Goal: Task Accomplishment & Management: Manage account settings

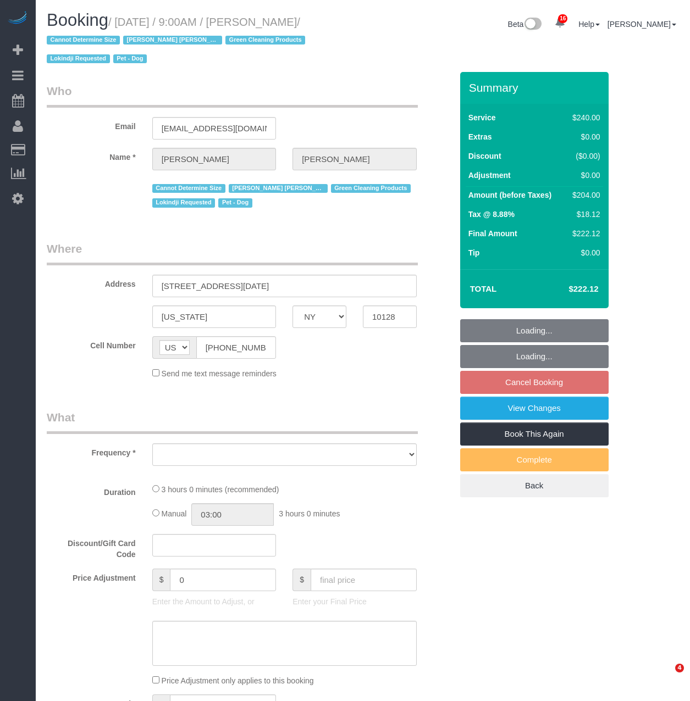
select select "NY"
select select "object:3281"
select select "string:stripe-pm_1RHEiV4VGloSiKo7LfsKSaxC"
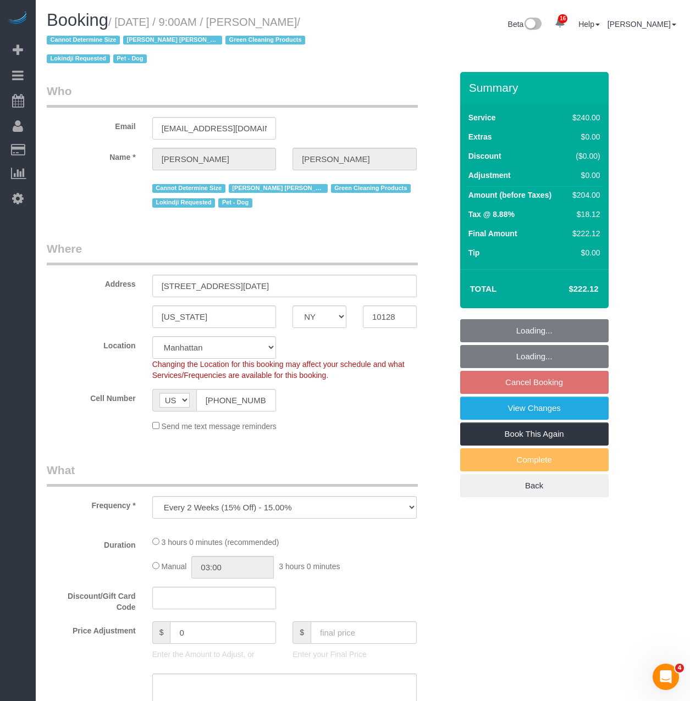
select select "180"
select select "spot2"
select select "number:89"
select select "number:90"
select select "number:13"
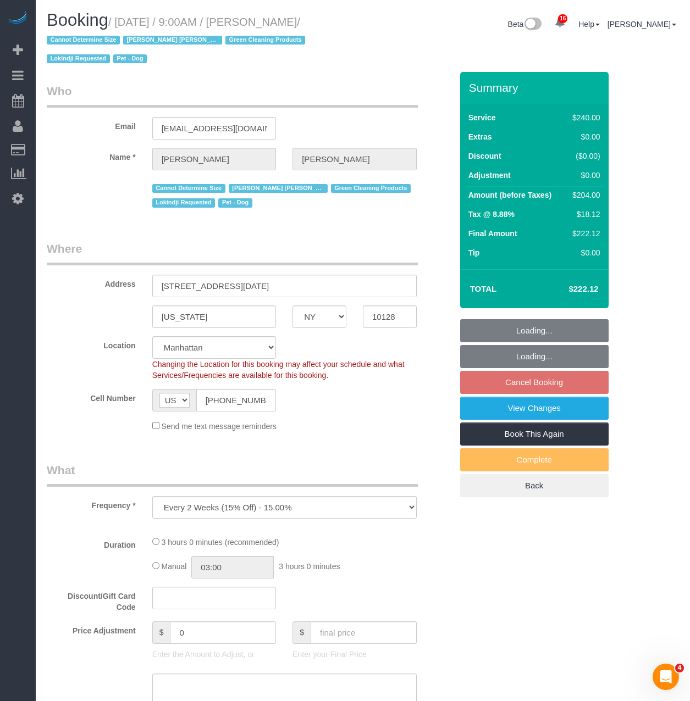
select select "number:5"
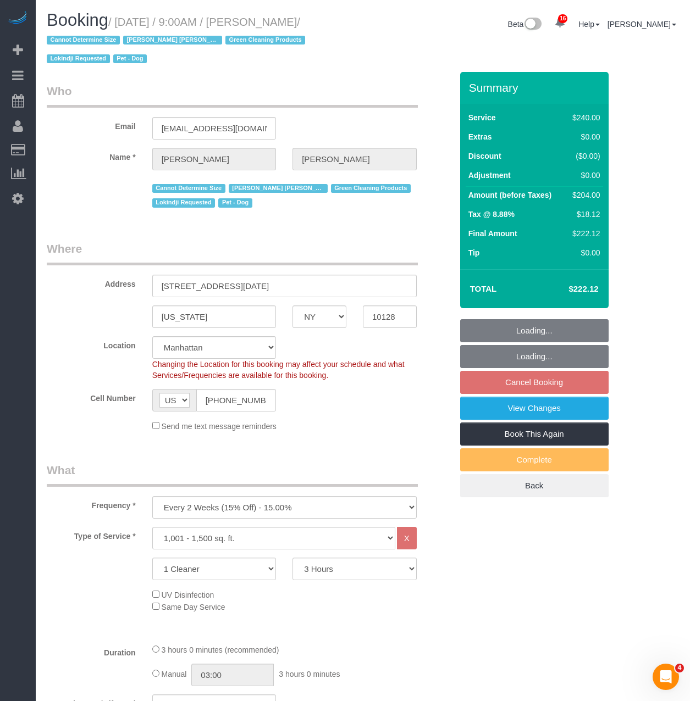
select select "object:3944"
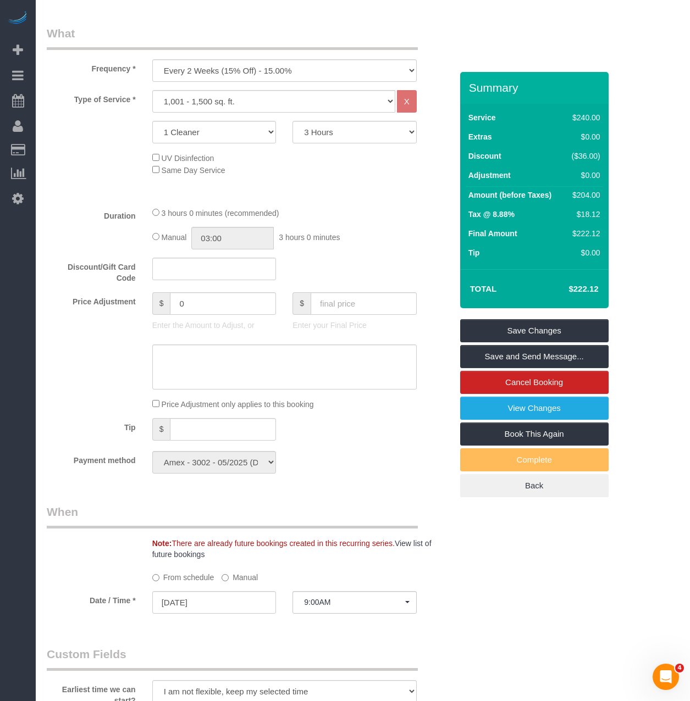
scroll to position [440, 0]
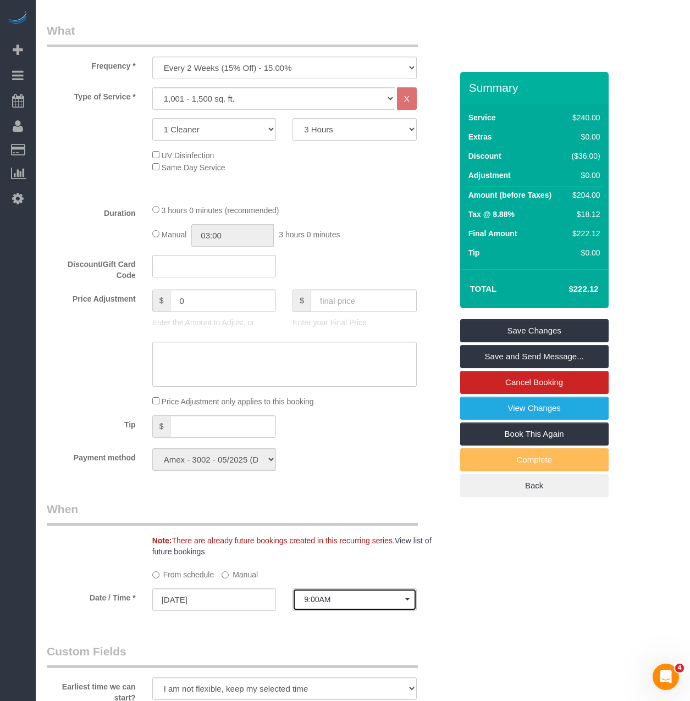
click at [305, 595] on button "9:00AM" at bounding box center [354, 600] width 124 height 23
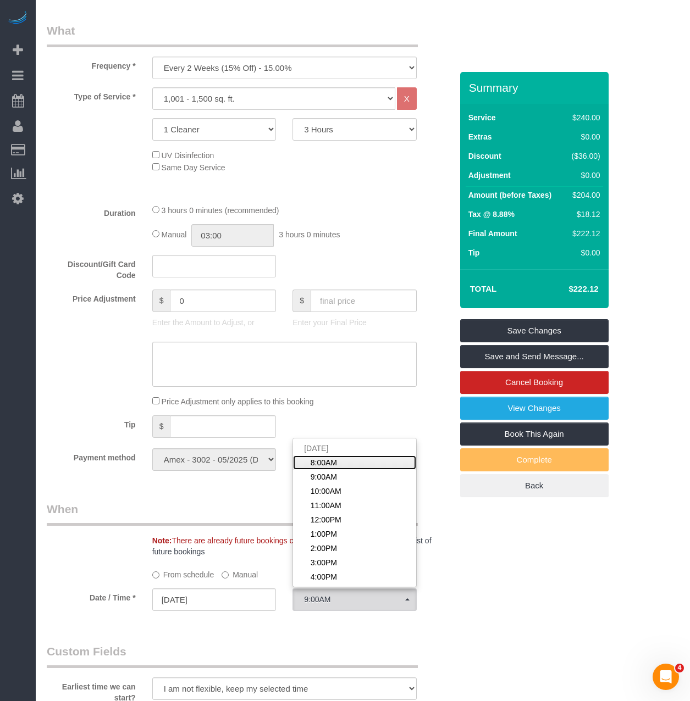
click at [329, 461] on span "8:00AM" at bounding box center [324, 462] width 26 height 11
select select "spot1"
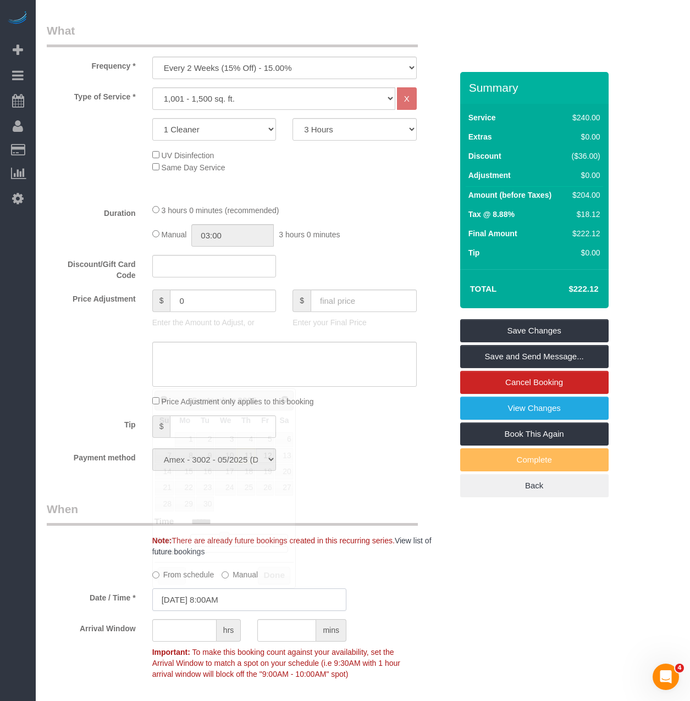
click at [246, 595] on input "09/12/2025 8:00AM" at bounding box center [249, 600] width 194 height 23
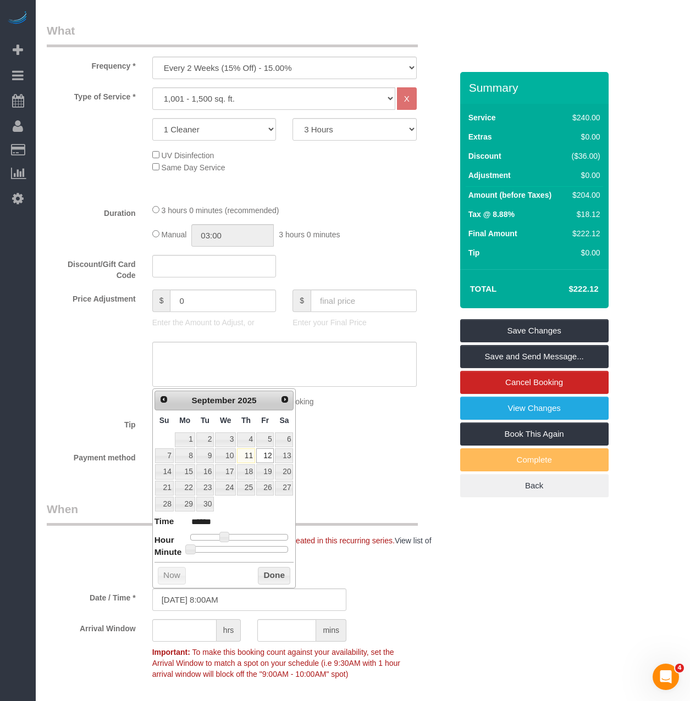
type input "09/12/2025 8:25AM"
type input "******"
type input "09/12/2025 8:30AM"
type input "******"
drag, startPoint x: 231, startPoint y: 552, endPoint x: 241, endPoint y: 552, distance: 10.4
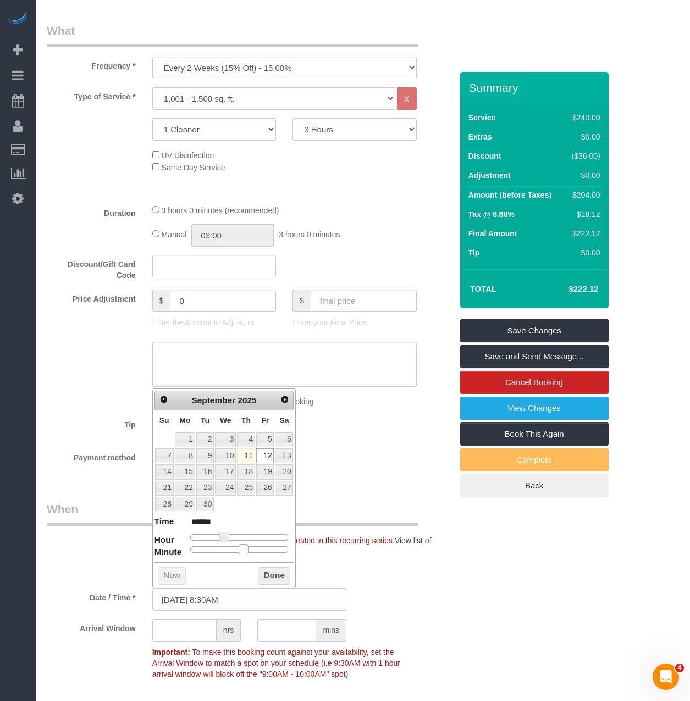
click at [241, 552] on div at bounding box center [239, 549] width 98 height 7
click at [258, 572] on button "Done" at bounding box center [274, 576] width 32 height 18
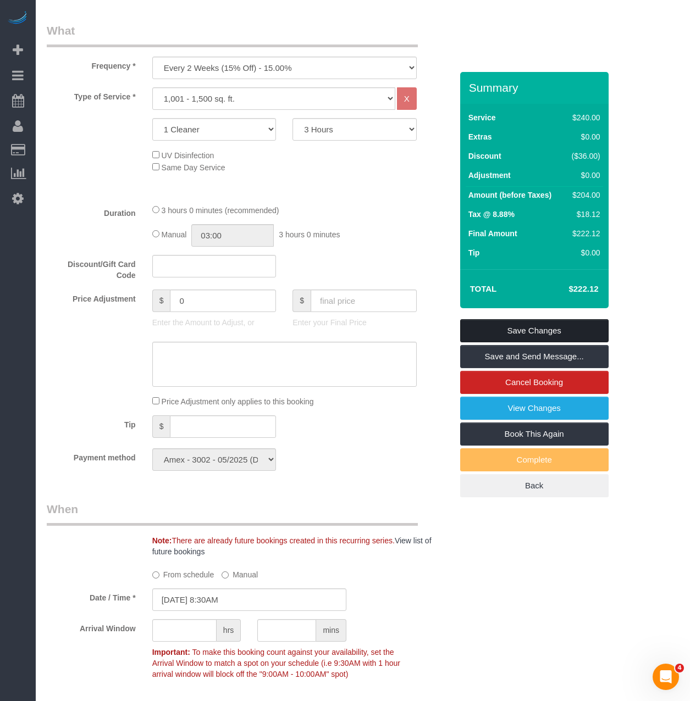
drag, startPoint x: 542, startPoint y: 325, endPoint x: 535, endPoint y: 324, distance: 7.2
click at [542, 325] on link "Save Changes" at bounding box center [534, 330] width 148 height 23
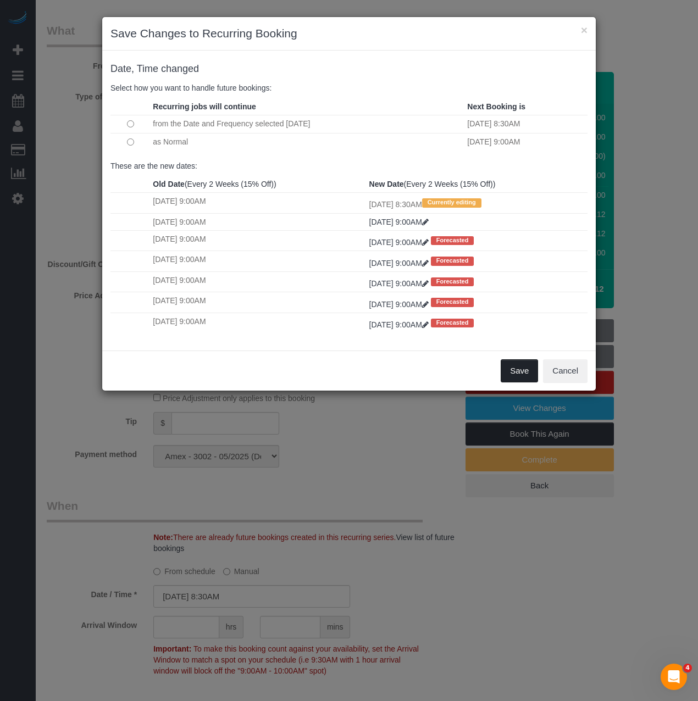
click at [505, 378] on button "Save" at bounding box center [519, 370] width 37 height 23
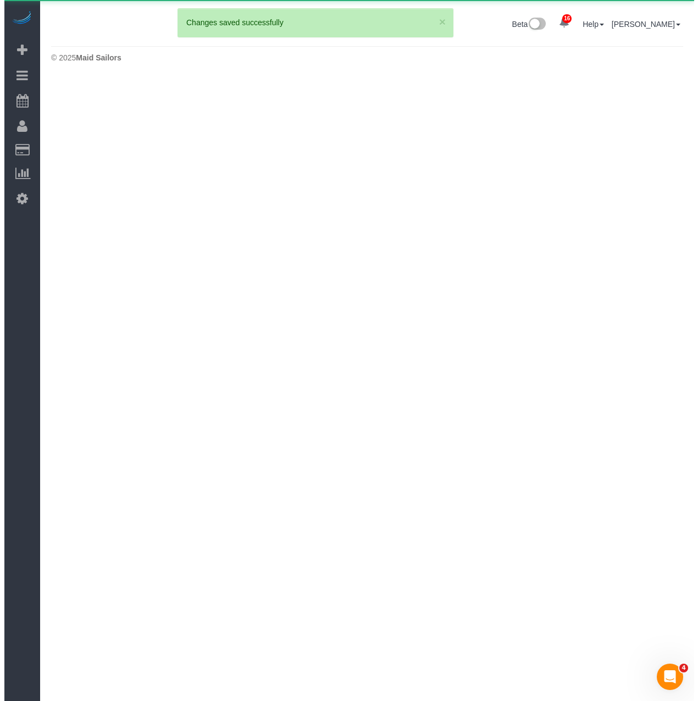
scroll to position [0, 0]
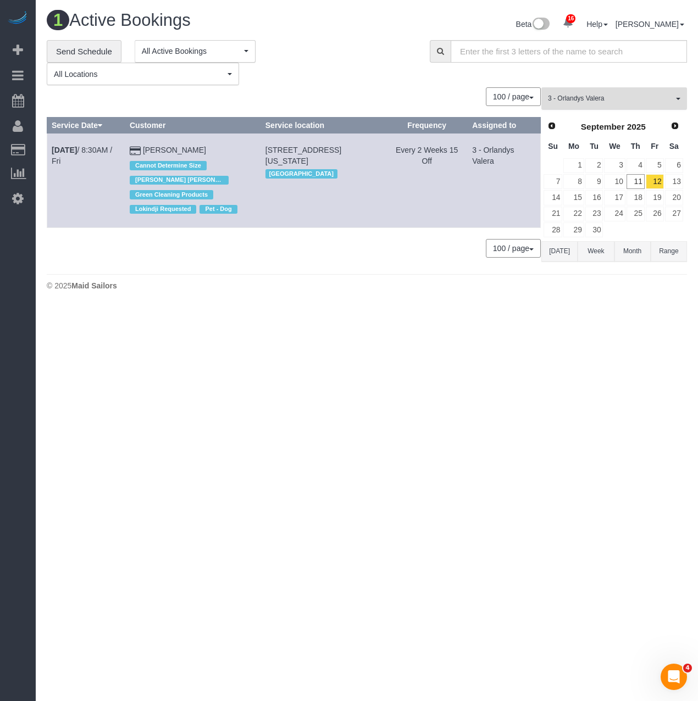
click at [584, 88] on button "3 - Orlandys Valera All Teams" at bounding box center [614, 98] width 146 height 23
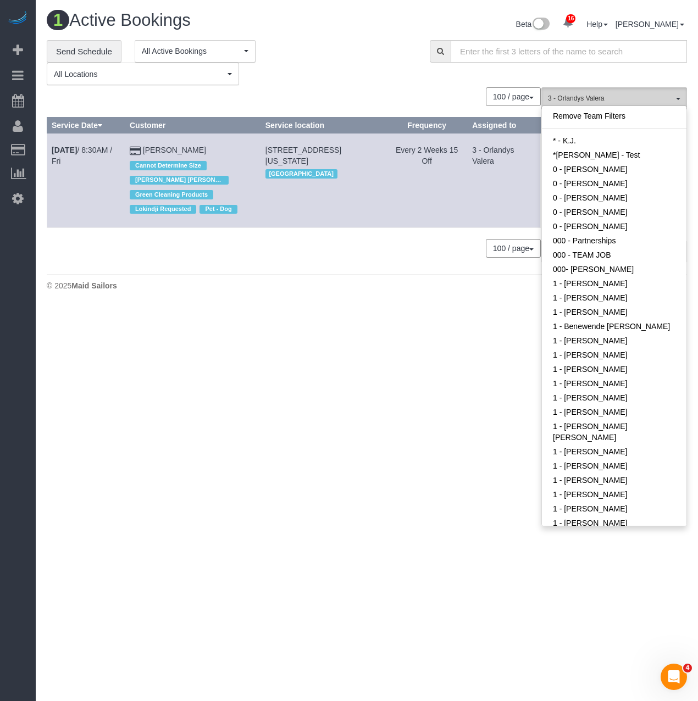
scroll to position [861, 0]
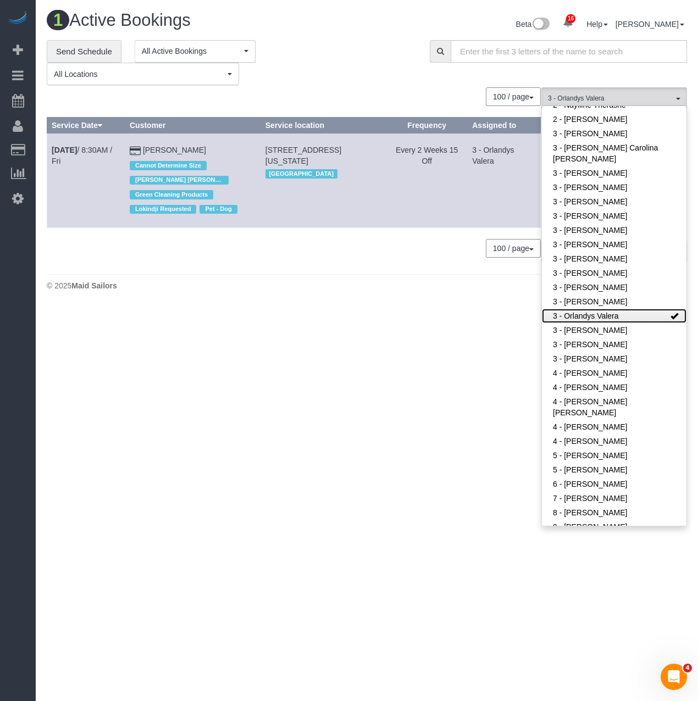
click at [570, 314] on link "3 - Orlandys Valera" at bounding box center [614, 316] width 145 height 14
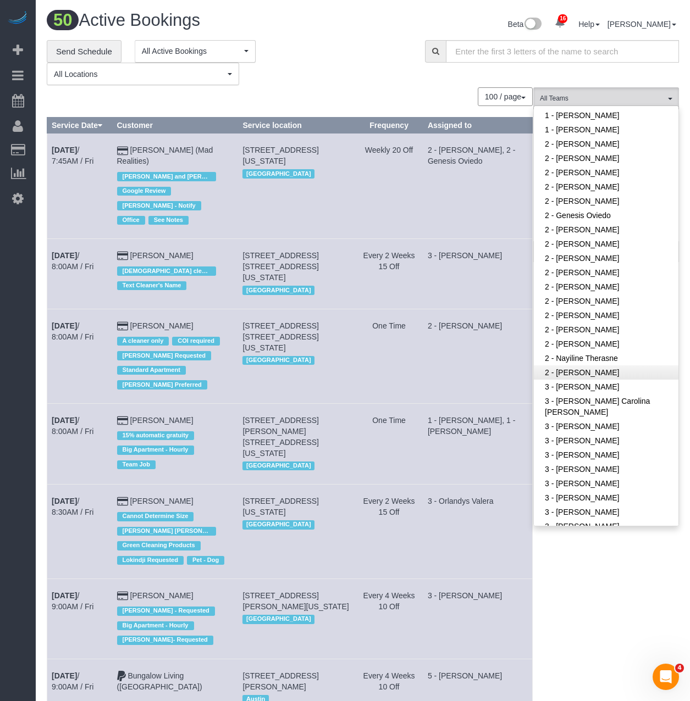
scroll to position [586, 0]
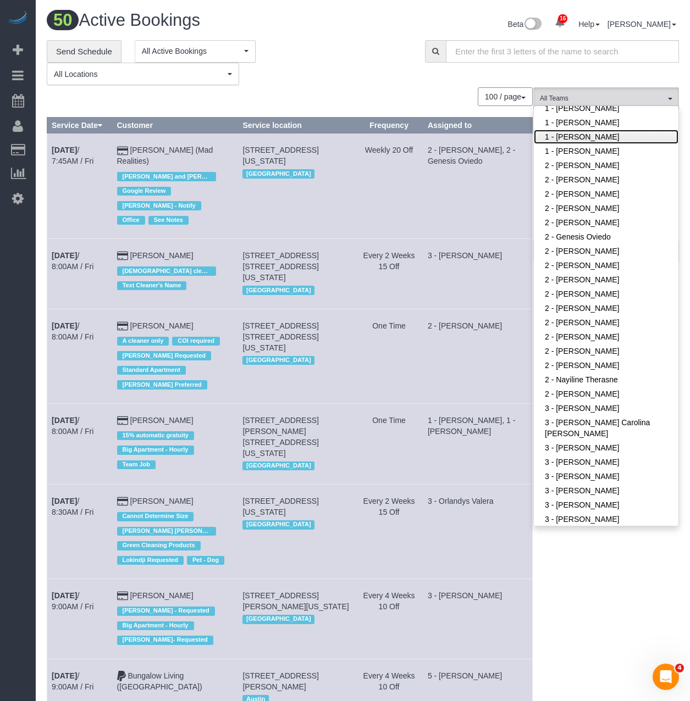
click at [585, 140] on link "1 - [PERSON_NAME]" at bounding box center [606, 137] width 145 height 14
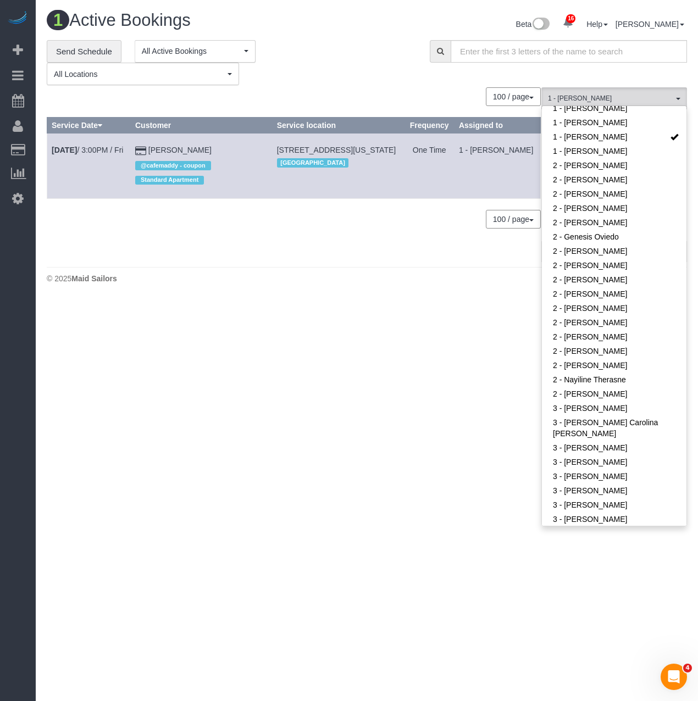
click at [321, 60] on div "**********" at bounding box center [230, 63] width 367 height 46
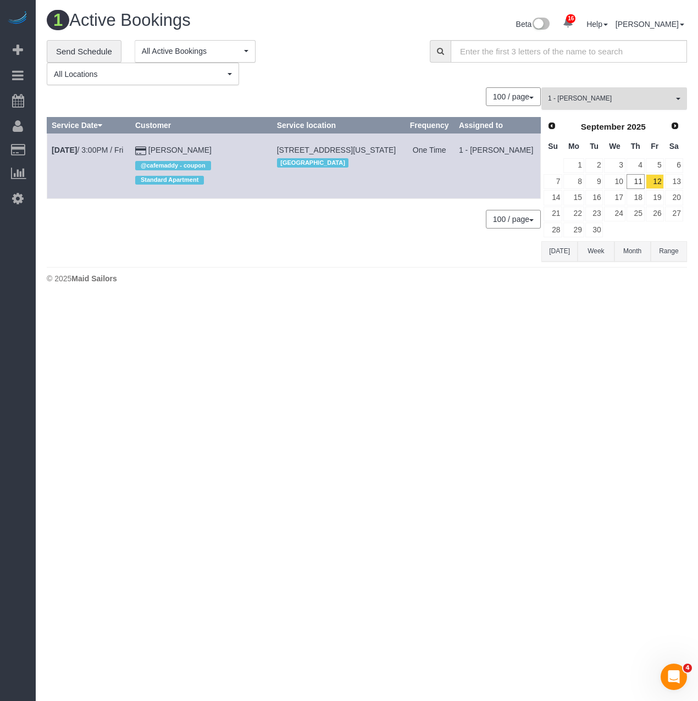
click at [636, 108] on button "1 - Xiomara Inga All Teams" at bounding box center [614, 98] width 146 height 23
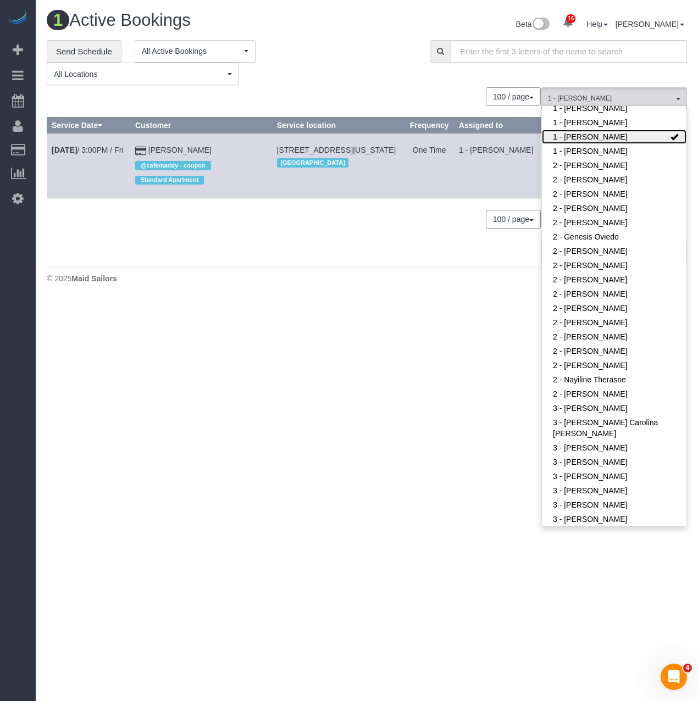
click at [584, 133] on link "1 - [PERSON_NAME]" at bounding box center [614, 137] width 145 height 14
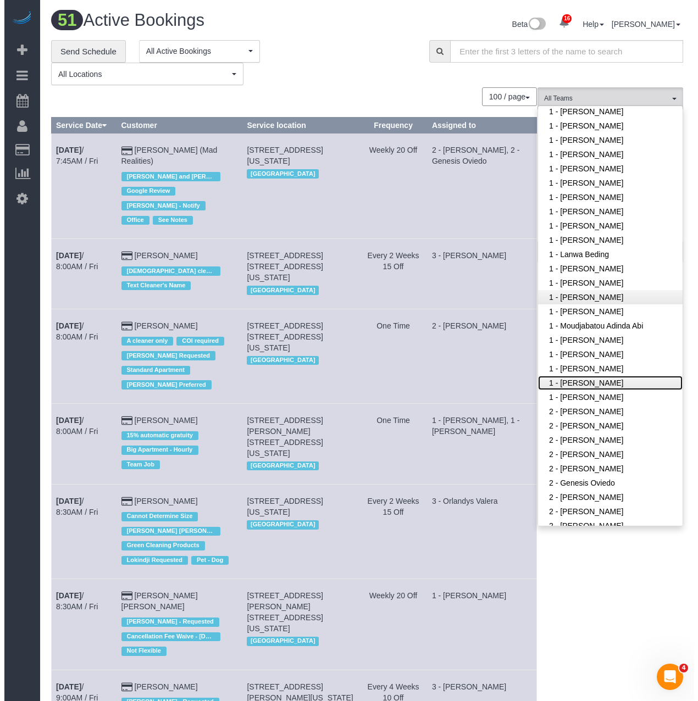
scroll to position [422, 0]
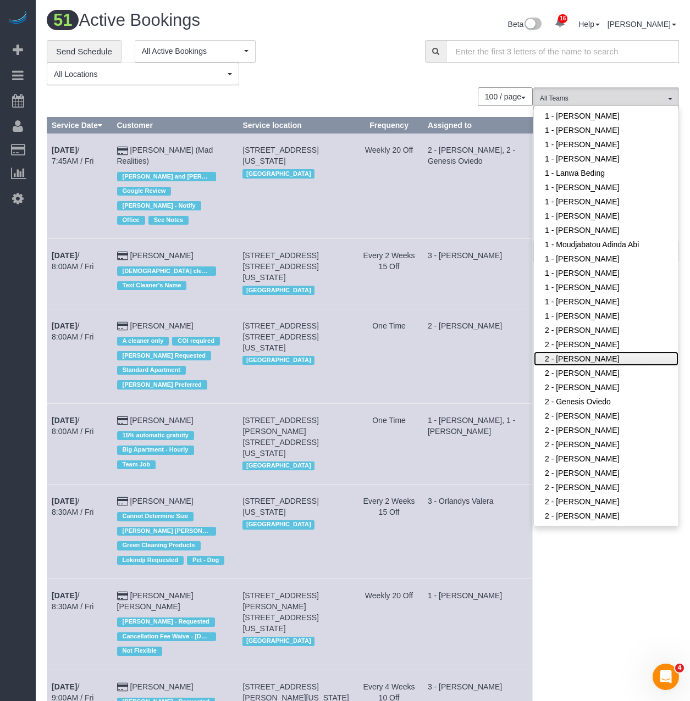
click at [572, 360] on link "2 - [PERSON_NAME]" at bounding box center [606, 359] width 145 height 14
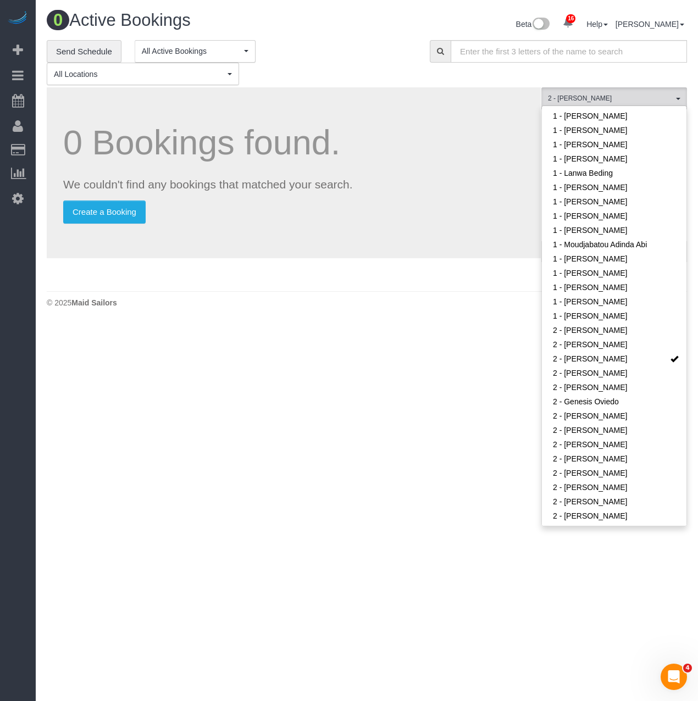
click at [446, 114] on div "0 Bookings found. We couldn't find any bookings that matched your search. Creat…" at bounding box center [294, 172] width 494 height 171
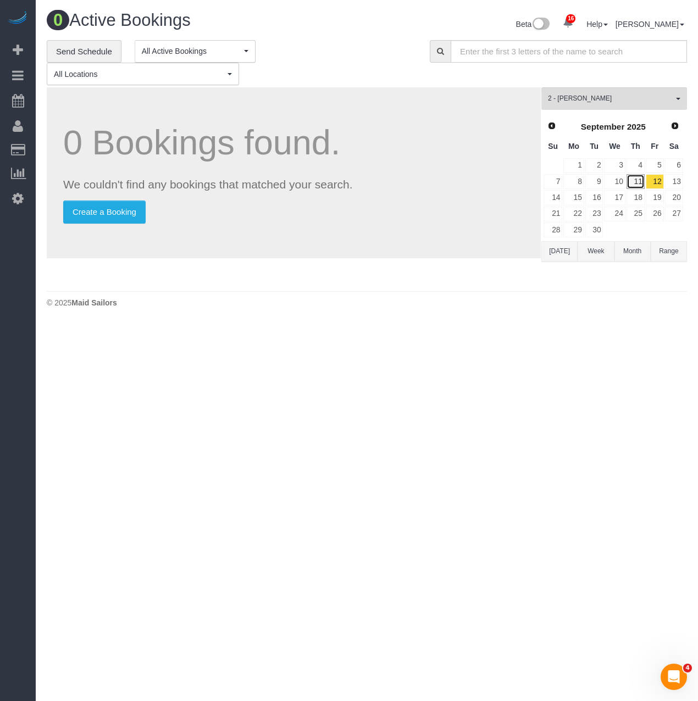
click at [637, 179] on link "11" at bounding box center [635, 181] width 18 height 15
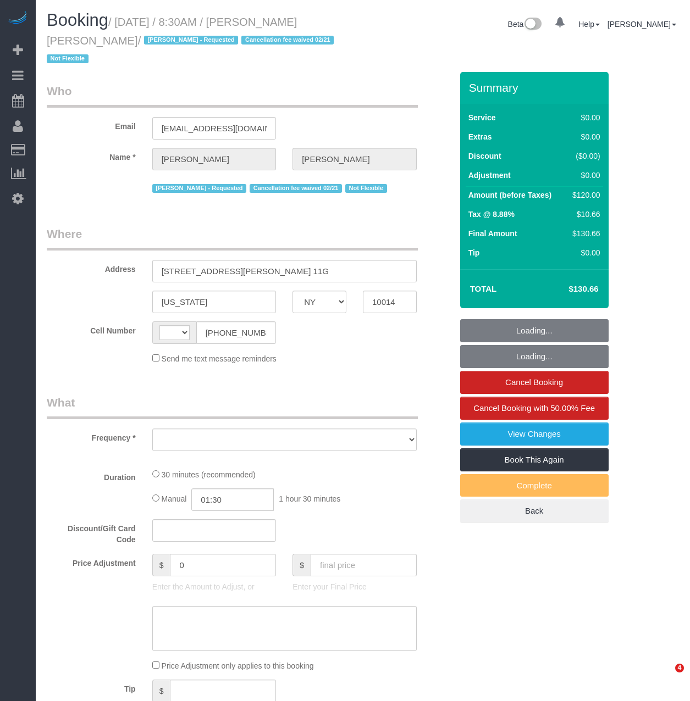
select select "NY"
select select "string:[GEOGRAPHIC_DATA]"
select select "number:89"
select select "number:90"
select select "number:15"
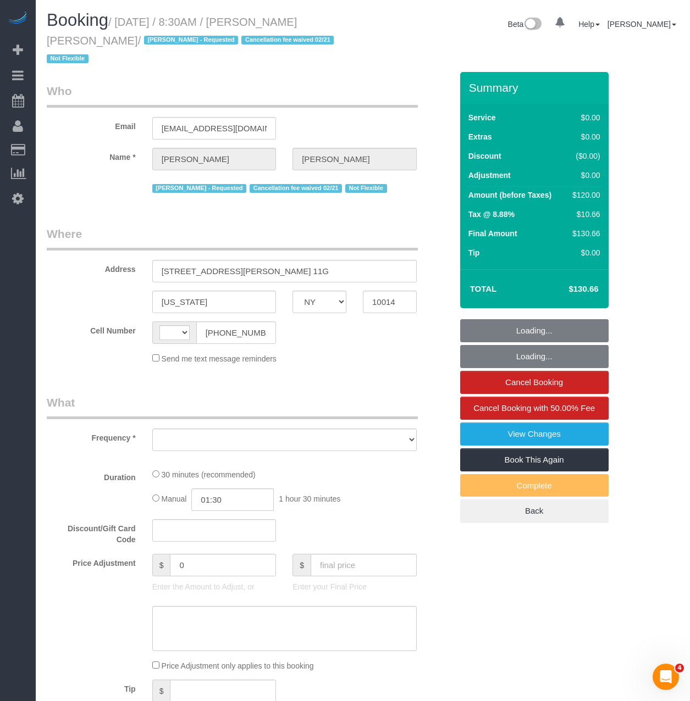
select select "number:6"
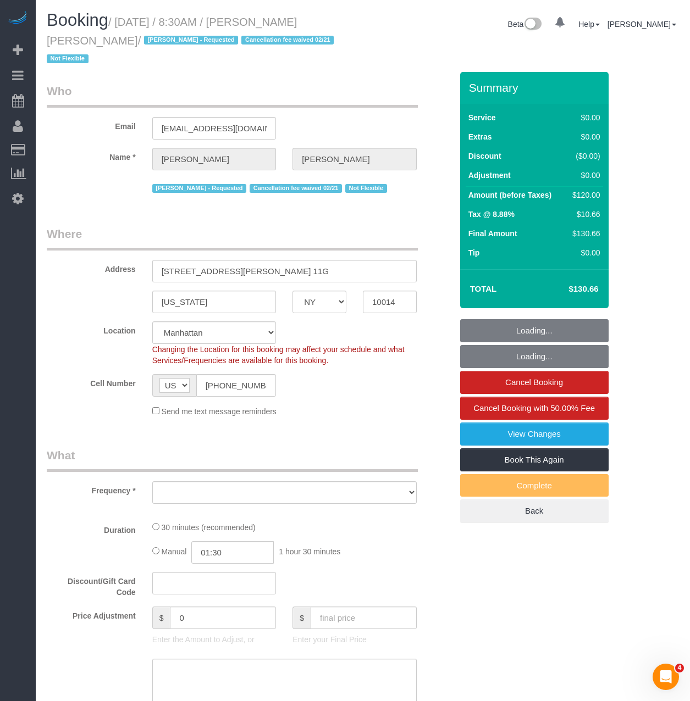
select select "object:927"
select select "string:stripe-pm_1QbW8S4VGloSiKo7zvzoUnkT"
select select "object:1470"
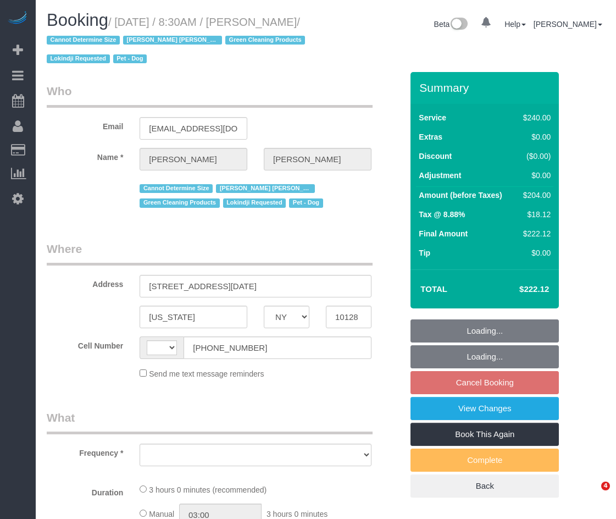
select select "NY"
select select "string:stripe-pm_1RHEiV4VGloSiKo7LfsKSaxC"
select select "string:[GEOGRAPHIC_DATA]"
select select "object:801"
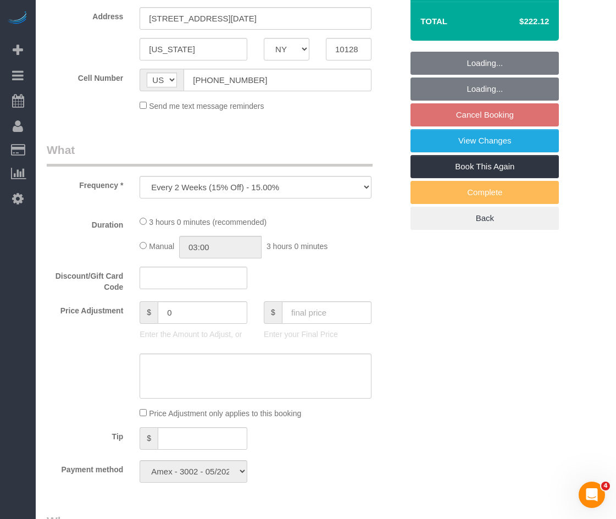
select select "number:89"
select select "number:90"
select select "number:13"
select select "number:5"
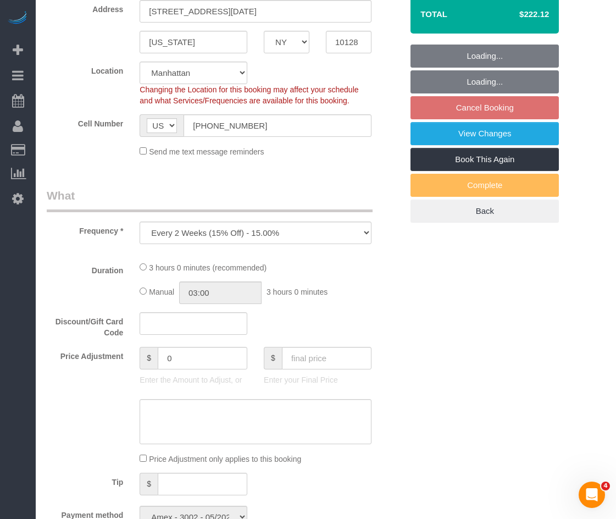
select select "180"
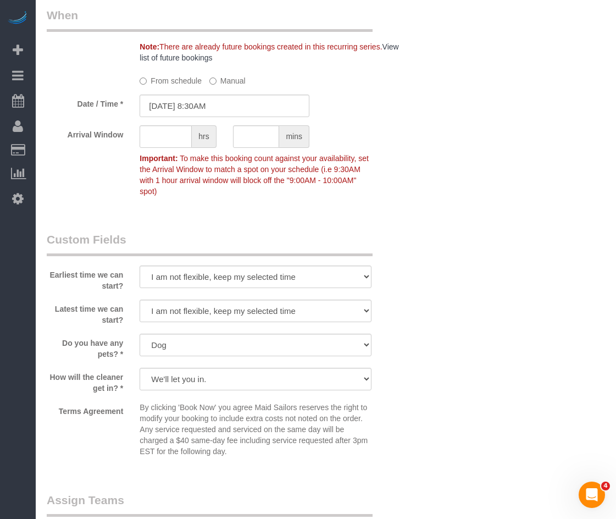
select select "object:1473"
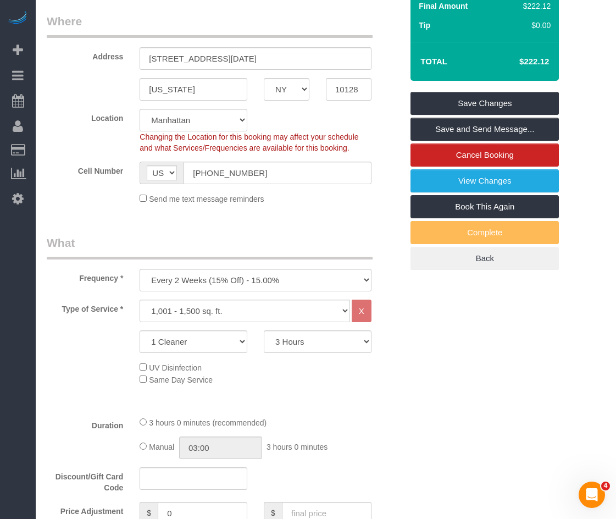
scroll to position [220, 0]
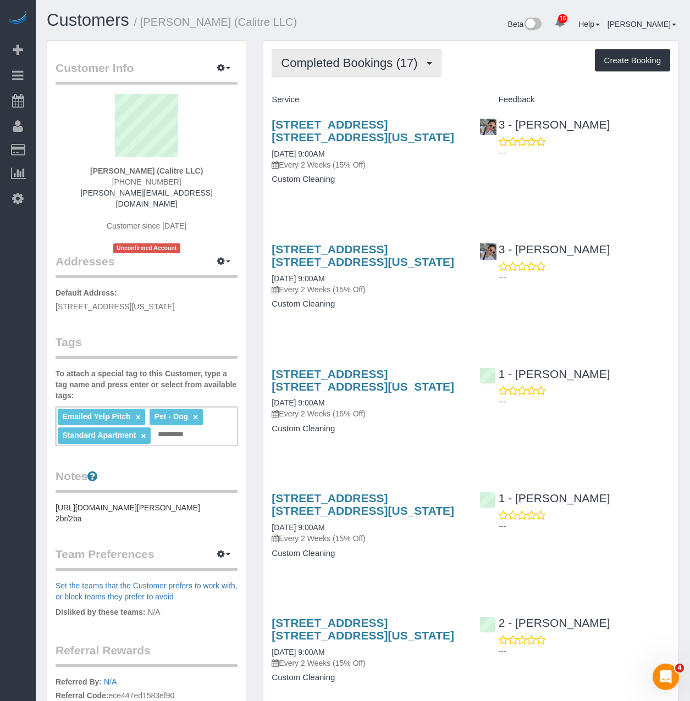
click at [337, 59] on span "Completed Bookings (17)" at bounding box center [352, 63] width 142 height 14
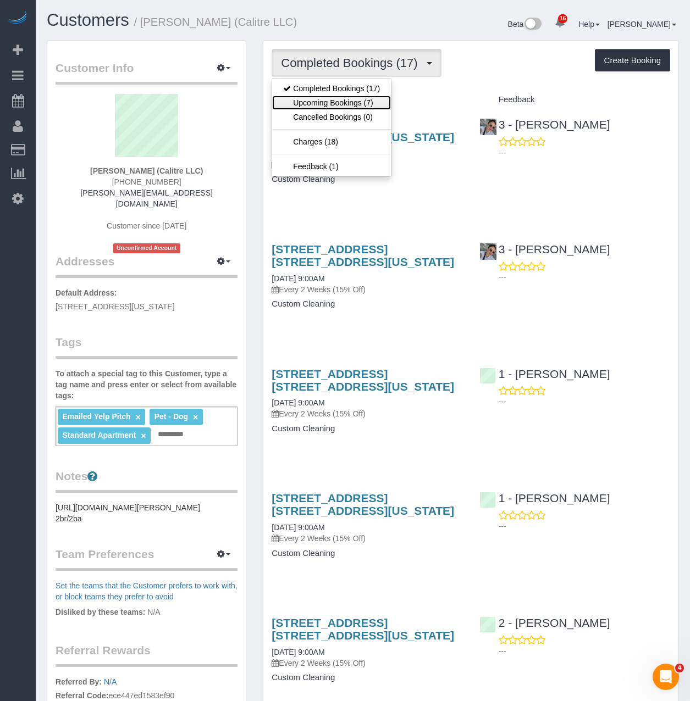
click at [336, 106] on link "Upcoming Bookings (7)" at bounding box center [331, 103] width 119 height 14
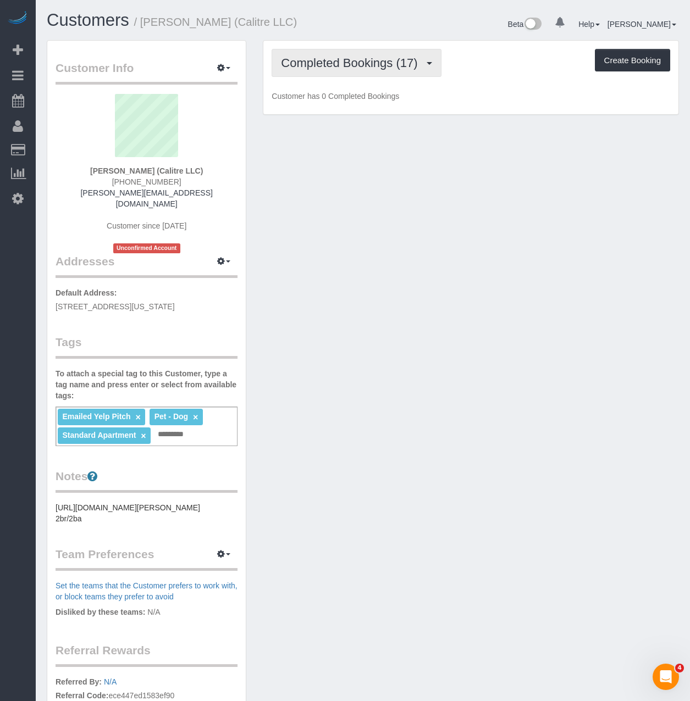
click at [331, 64] on span "Completed Bookings (17)" at bounding box center [352, 63] width 142 height 14
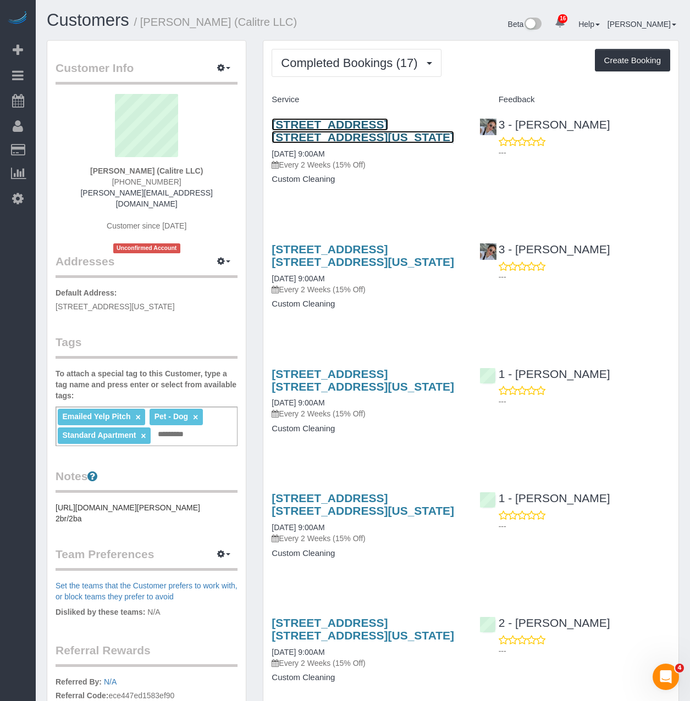
click at [425, 127] on link "400 West 37th Street, Apt. 7r, New York, NY 10018" at bounding box center [362, 130] width 182 height 25
click at [225, 71] on button "button" at bounding box center [223, 68] width 27 height 17
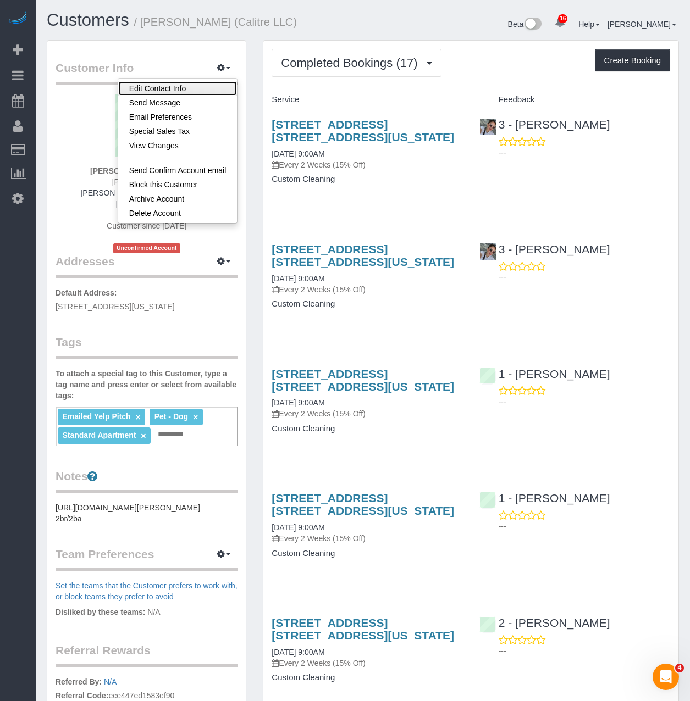
click at [201, 83] on link "Edit Contact Info" at bounding box center [177, 88] width 119 height 14
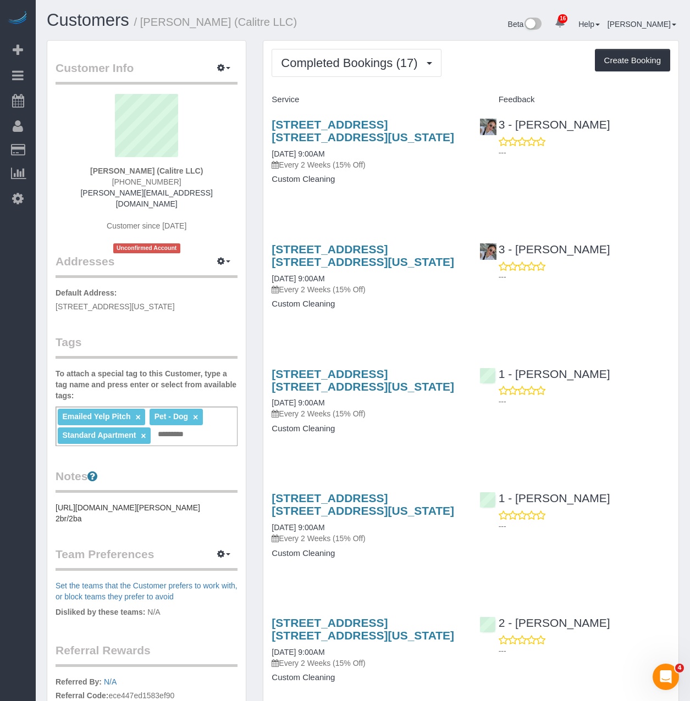
select select "NY"
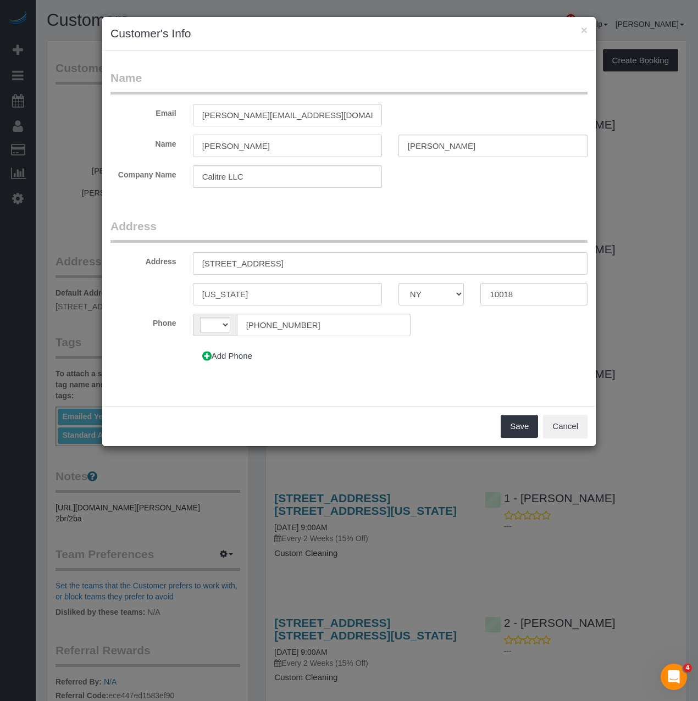
select select "string:[GEOGRAPHIC_DATA]"
drag, startPoint x: 256, startPoint y: 148, endPoint x: -15, endPoint y: 126, distance: 271.9
click at [0, 126] on html "× Customer's Info Name Email sarah@calitre.com Name Sarah Cortazzo Company Name…" at bounding box center [349, 350] width 698 height 701
type input "[PERSON_NAME]"
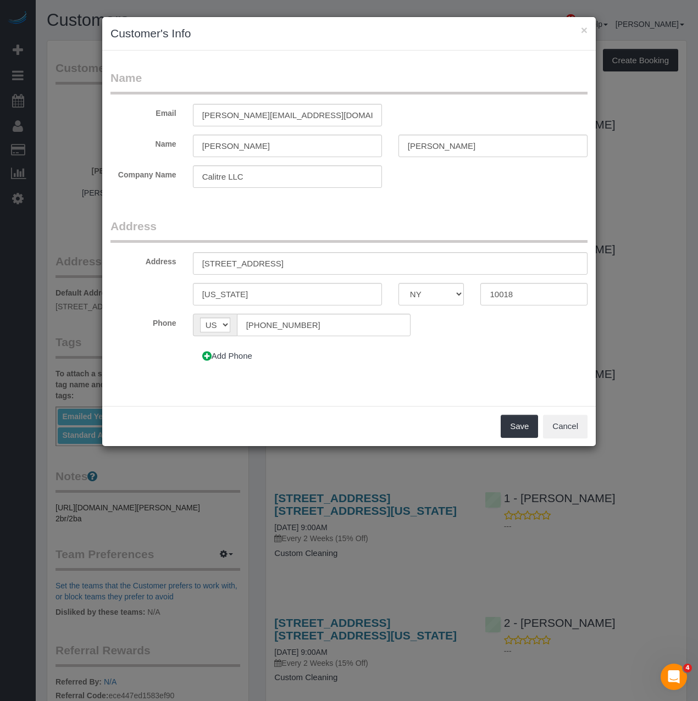
click at [388, 201] on form "Name Email sarah@calitre.com Name Eric Stolte Company Name Calitre LLC Address …" at bounding box center [348, 223] width 477 height 306
click at [293, 322] on input "(551) 335-5419" at bounding box center [324, 325] width 174 height 23
paste input "201) 424-0055"
type input "[PHONE_NUMBER]"
click at [351, 264] on input "400 West 37th Street, Apt 7R" at bounding box center [390, 263] width 395 height 23
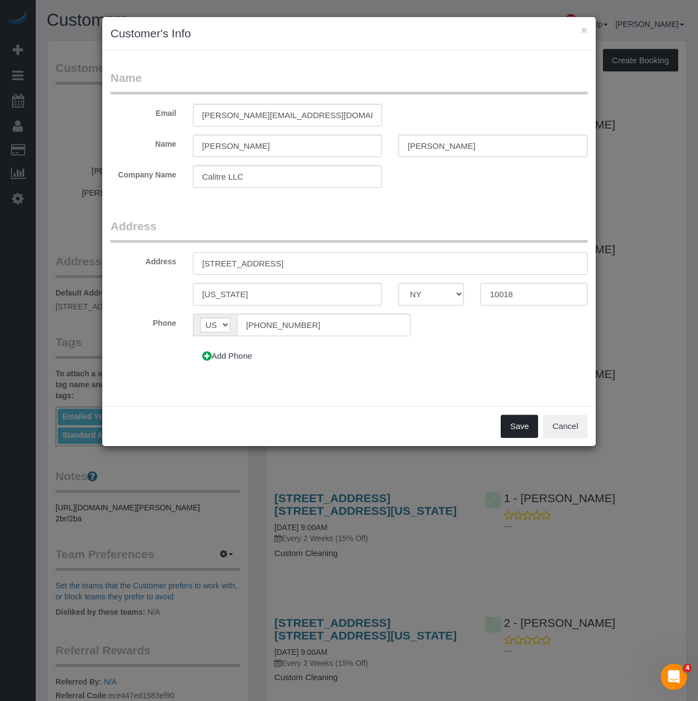
type input "[STREET_ADDRESS]"
click at [524, 429] on button "Save" at bounding box center [519, 426] width 37 height 23
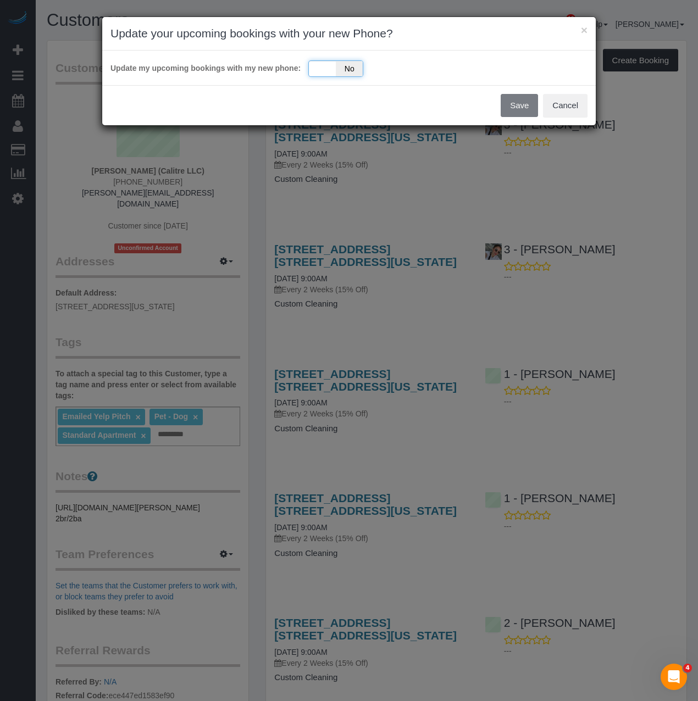
click at [345, 70] on span "No" at bounding box center [349, 68] width 27 height 15
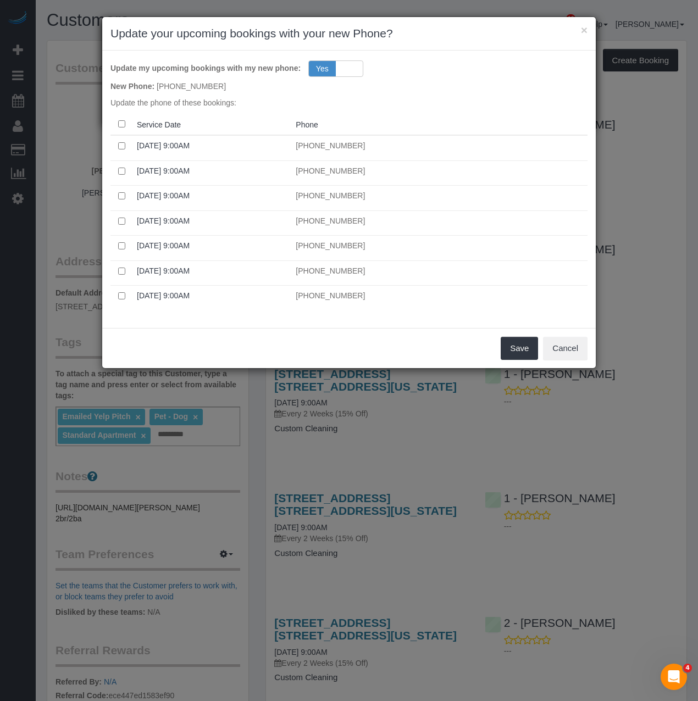
click at [523, 332] on div "Save Cancel" at bounding box center [349, 348] width 494 height 40
click at [520, 343] on button "Save" at bounding box center [519, 348] width 37 height 23
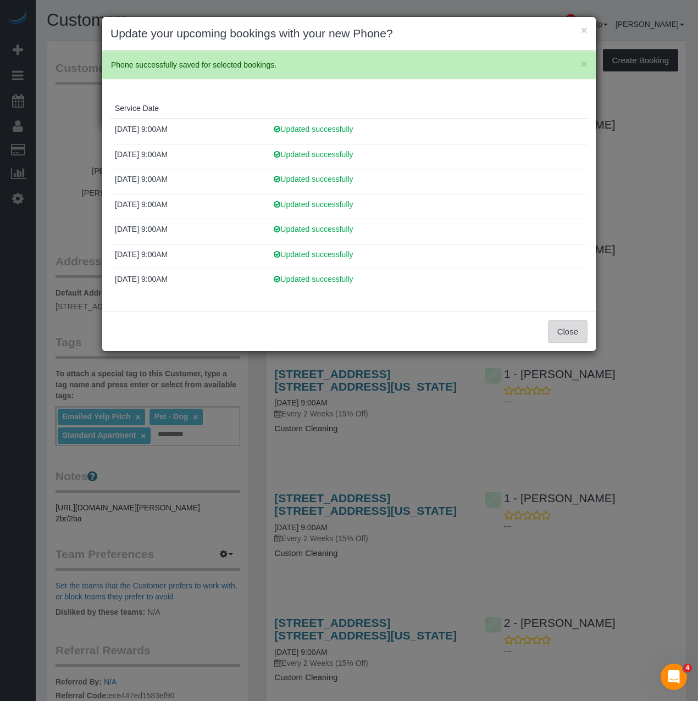
click at [577, 339] on button "Close" at bounding box center [568, 331] width 40 height 23
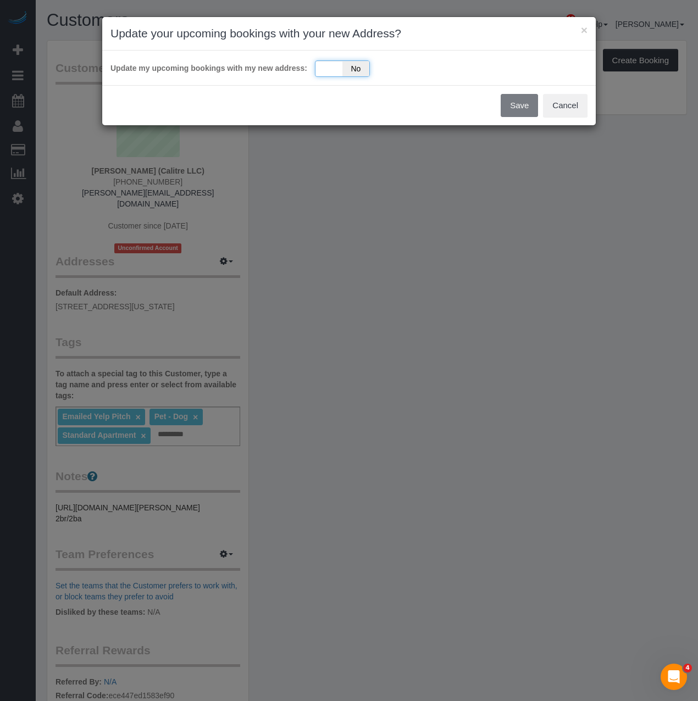
click at [358, 72] on span "No" at bounding box center [355, 68] width 27 height 15
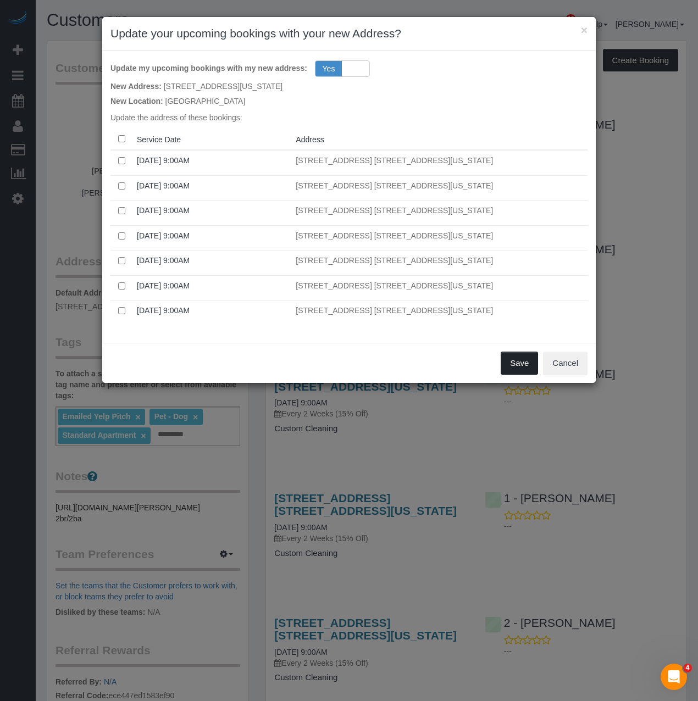
click at [518, 362] on button "Save" at bounding box center [519, 363] width 37 height 23
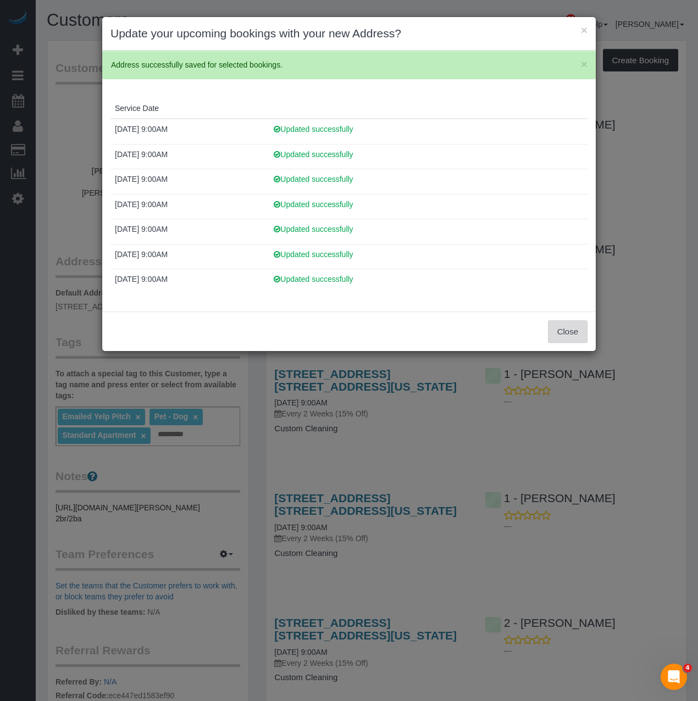
click at [577, 342] on button "Close" at bounding box center [568, 331] width 40 height 23
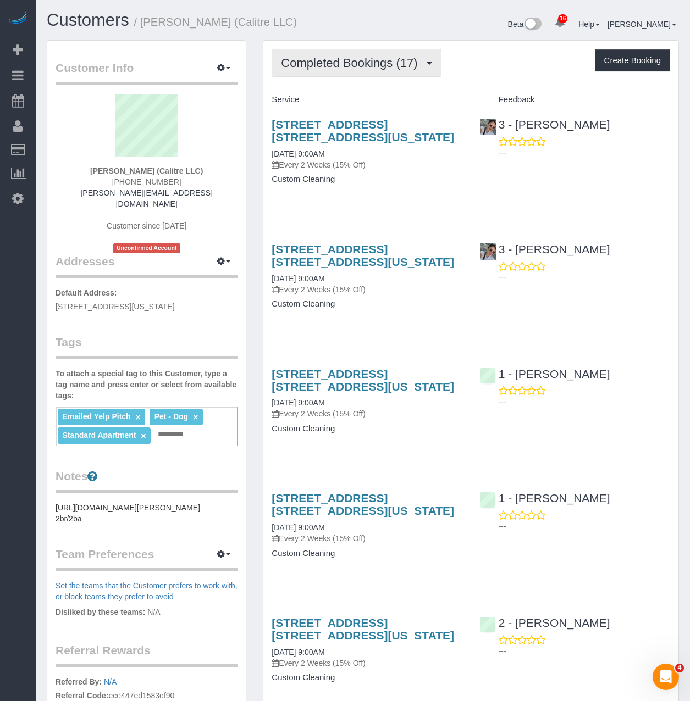
click at [374, 62] on span "Completed Bookings (17)" at bounding box center [352, 63] width 142 height 14
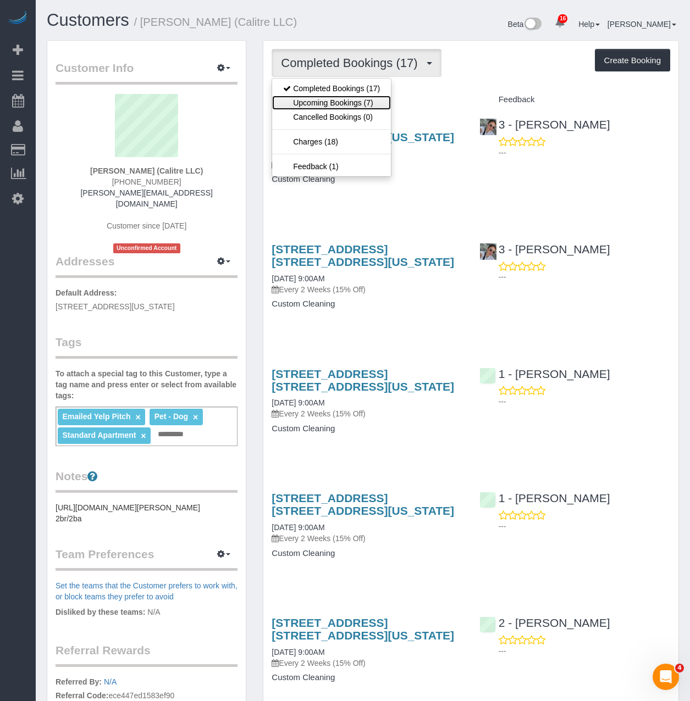
click at [343, 101] on link "Upcoming Bookings (7)" at bounding box center [331, 103] width 119 height 14
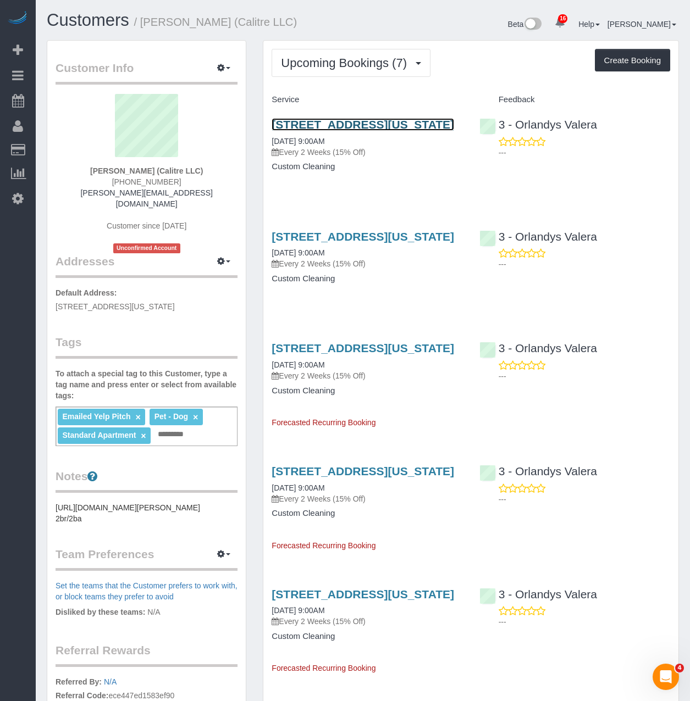
click at [301, 130] on link "400 West 37th Street, Apt 14u, New York, NY 10018" at bounding box center [362, 124] width 182 height 13
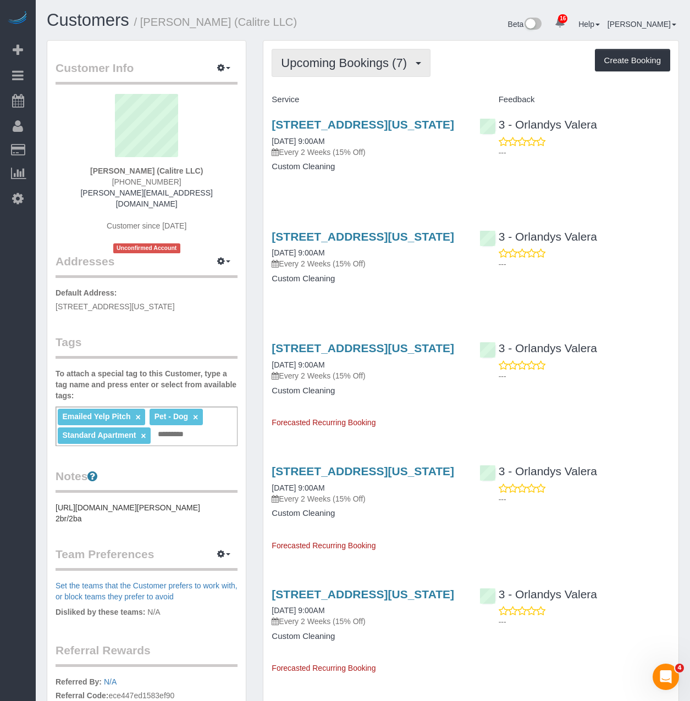
click at [300, 64] on span "Upcoming Bookings (7)" at bounding box center [346, 63] width 131 height 14
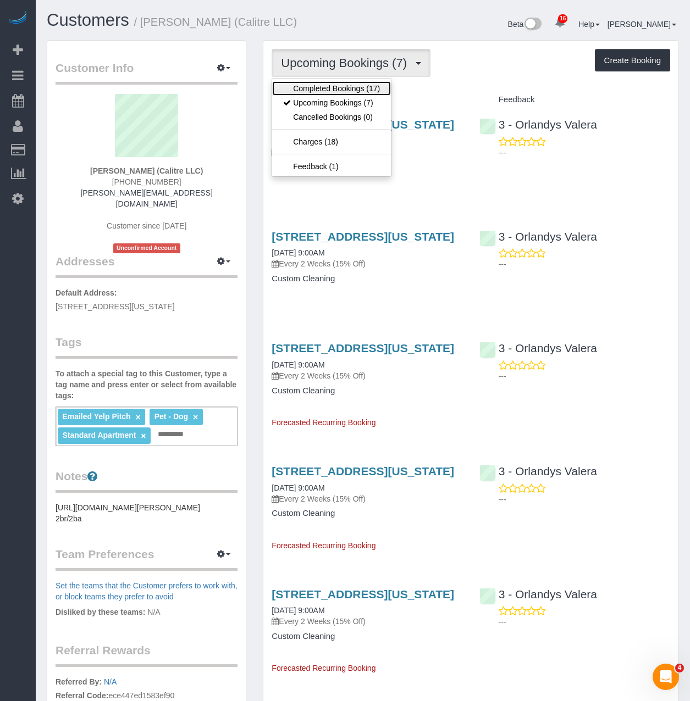
click at [303, 90] on link "Completed Bookings (17)" at bounding box center [331, 88] width 119 height 14
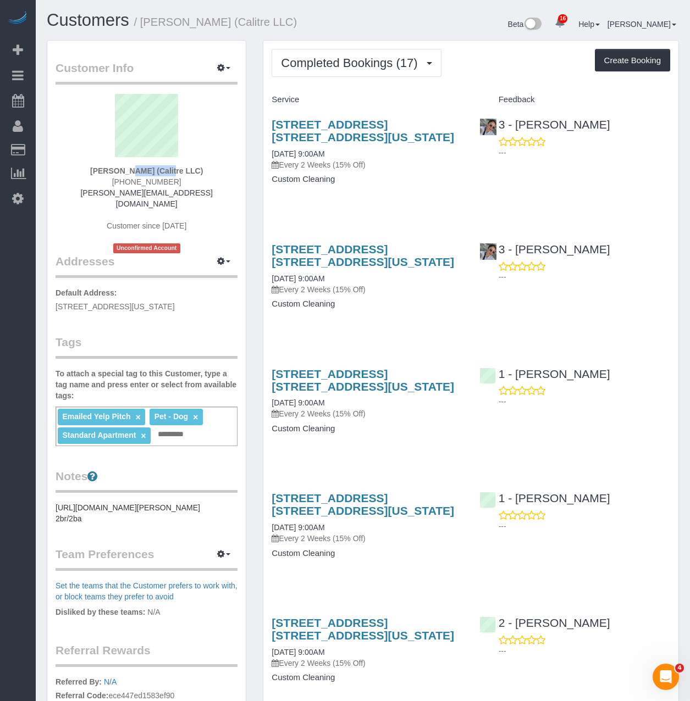
drag, startPoint x: 140, startPoint y: 172, endPoint x: 106, endPoint y: 172, distance: 34.6
click at [106, 172] on strong "Eric Stolte (Calitre LLC)" at bounding box center [146, 171] width 113 height 9
copy strong "Eric Stolte"
click at [226, 66] on button "button" at bounding box center [223, 68] width 27 height 17
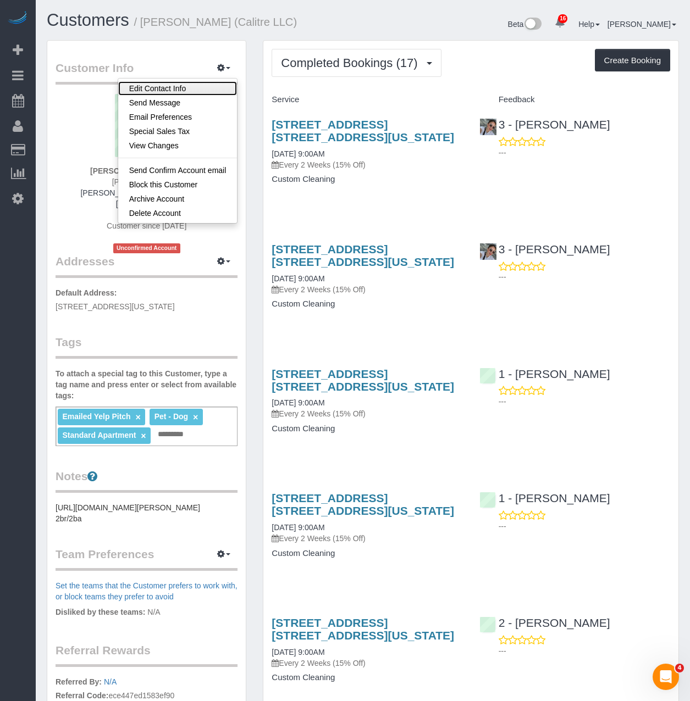
click at [202, 88] on link "Edit Contact Info" at bounding box center [177, 88] width 119 height 14
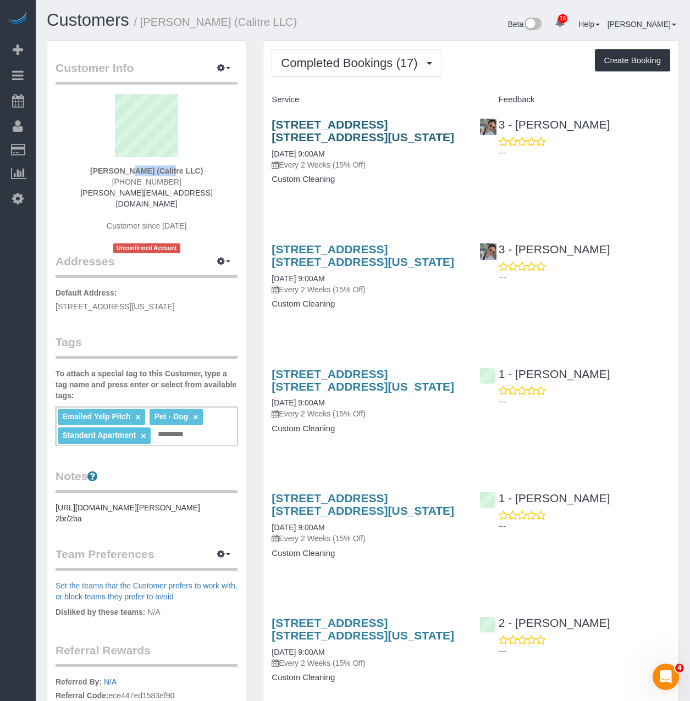
select select "NY"
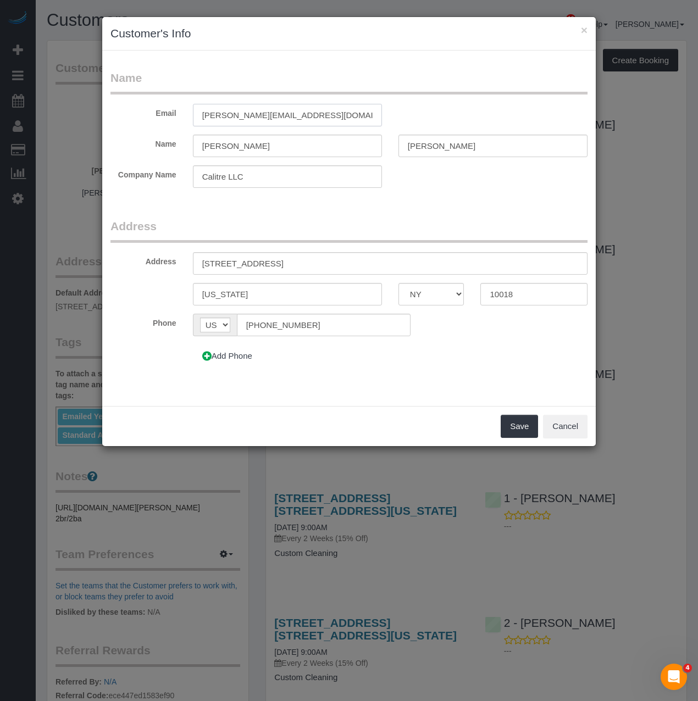
drag, startPoint x: 286, startPoint y: 117, endPoint x: 158, endPoint y: 95, distance: 130.0
click at [158, 95] on fieldset "Name Email sarah@calitre.com Name Eric Stolte Company Name Calitre LLC" at bounding box center [348, 133] width 477 height 126
paste input "Espainting@hotmail"
type input "Espainting@hotmail.com"
click at [515, 429] on button "Save" at bounding box center [519, 426] width 37 height 23
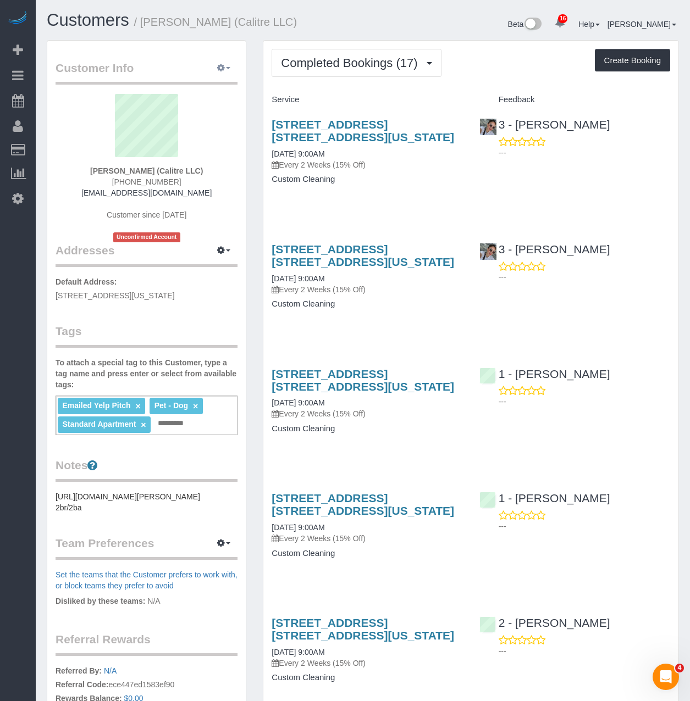
click at [219, 70] on icon "button" at bounding box center [221, 67] width 8 height 7
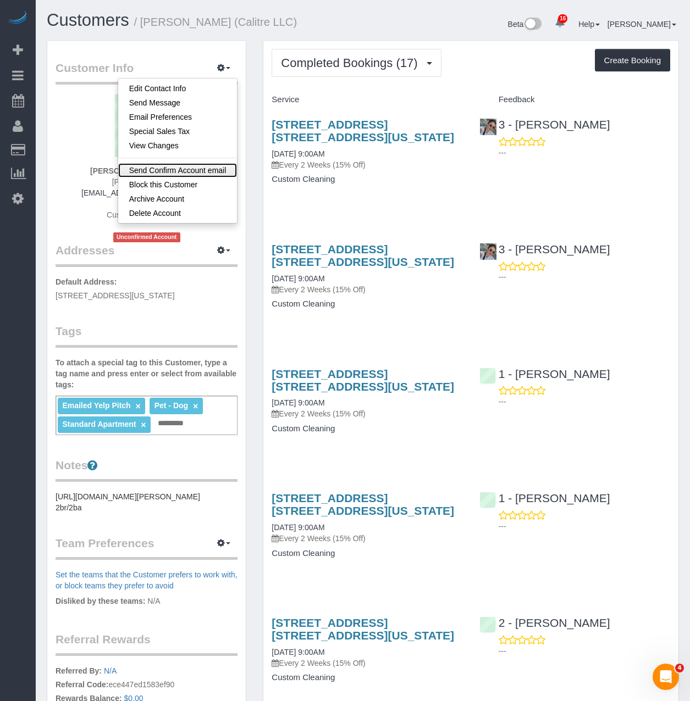
click at [209, 173] on link "Send Confirm Account email" at bounding box center [177, 170] width 119 height 14
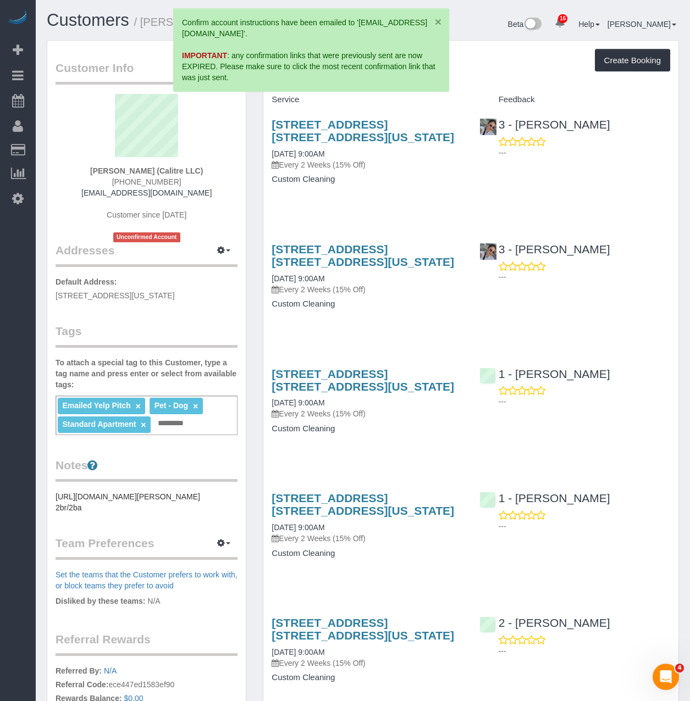
click at [439, 18] on button "×" at bounding box center [438, 22] width 7 height 12
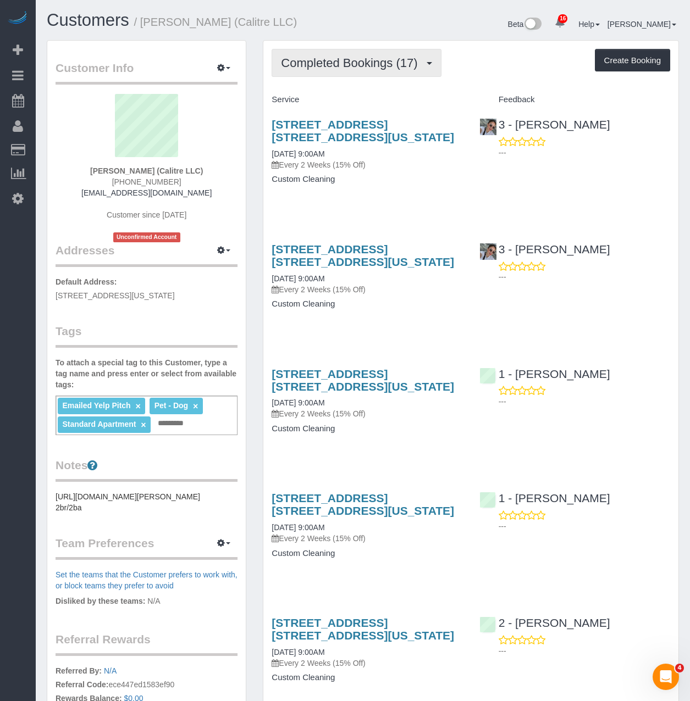
click at [394, 58] on span "Completed Bookings (17)" at bounding box center [352, 63] width 142 height 14
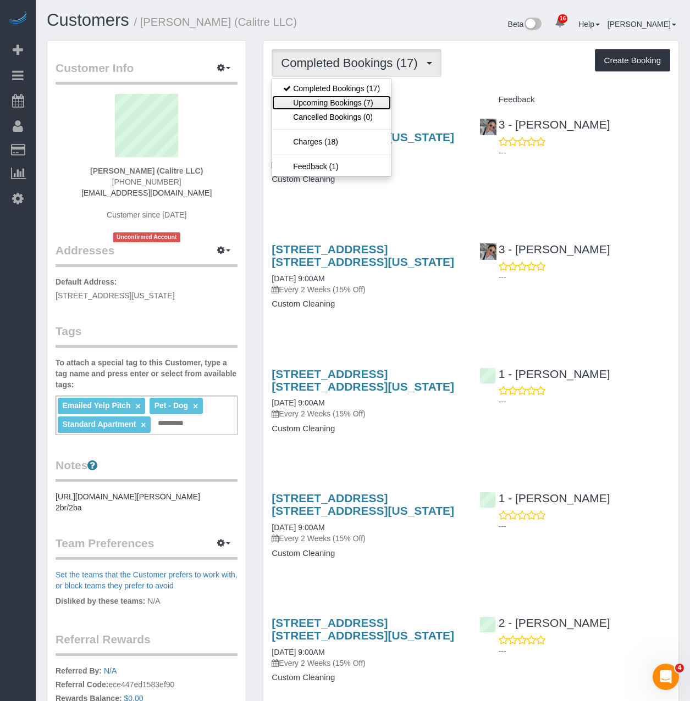
click at [381, 104] on link "Upcoming Bookings (7)" at bounding box center [331, 103] width 119 height 14
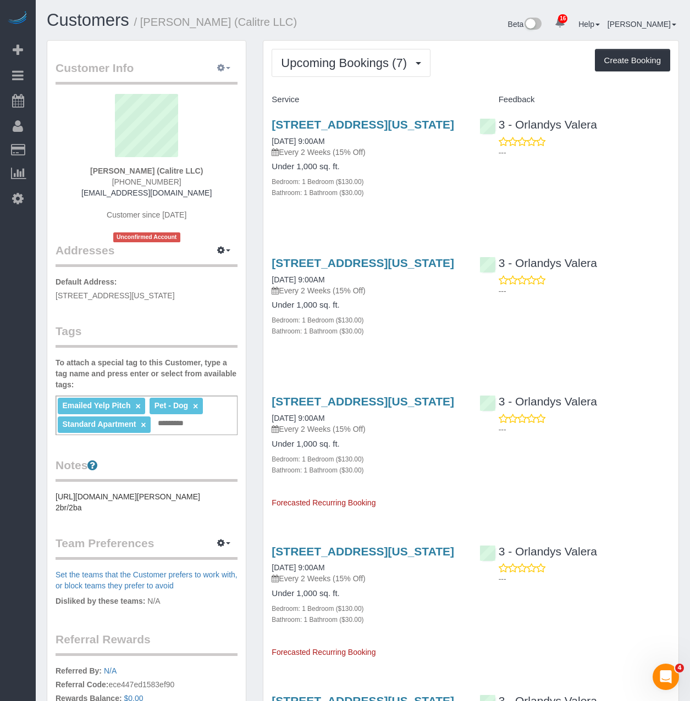
click at [229, 64] on button "button" at bounding box center [223, 68] width 27 height 17
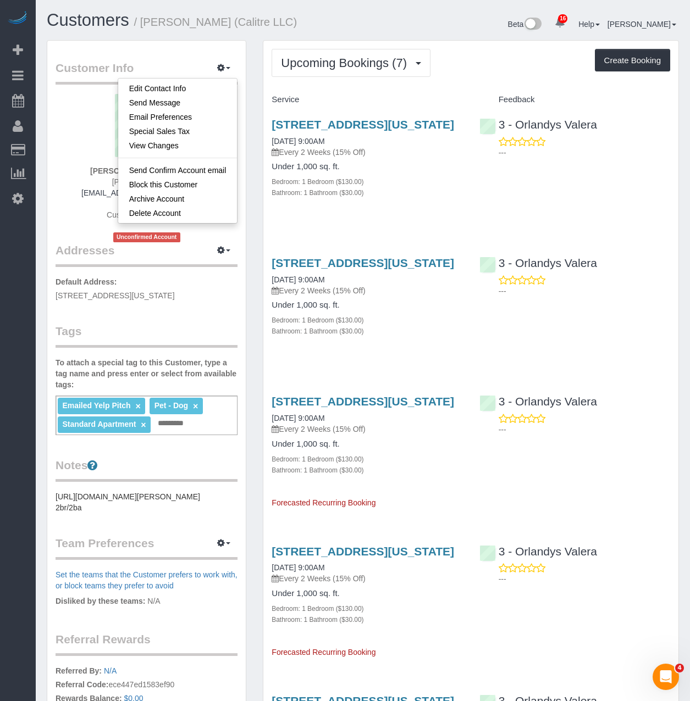
click at [261, 108] on div "Upcoming Bookings (7) Completed Bookings (17) Upcoming Bookings (7) Cancelled B…" at bounding box center [470, 596] width 433 height 1113
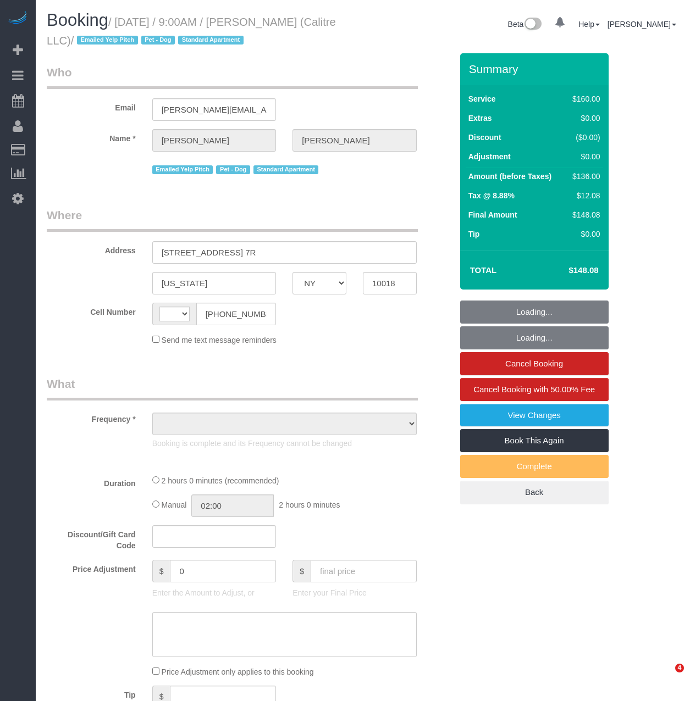
select select "NY"
select select "string:[GEOGRAPHIC_DATA]"
select select "object:781"
select select "spot1"
select select "number:89"
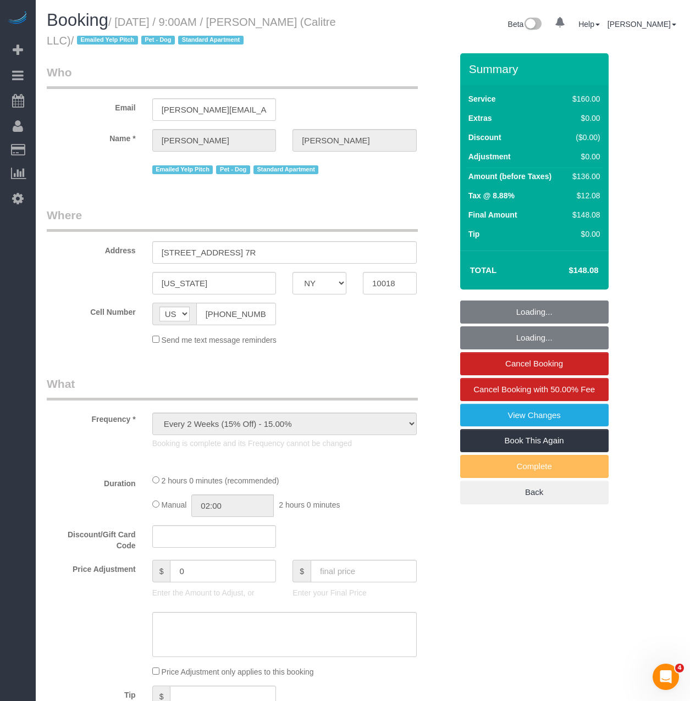
select select "number:90"
select select "number:13"
select select "number:6"
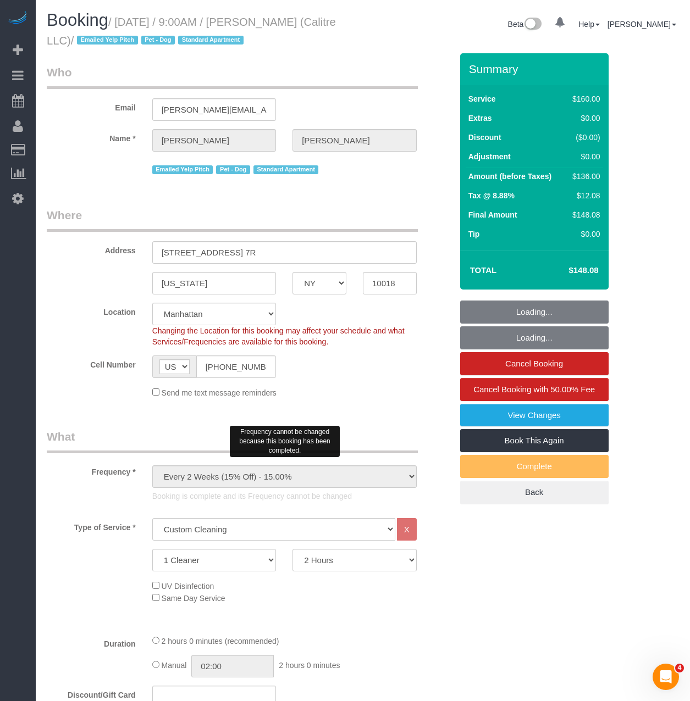
select select "string:stripe-pm_1Qmg0G4VGloSiKo7r9f1vLui"
select select "object:1077"
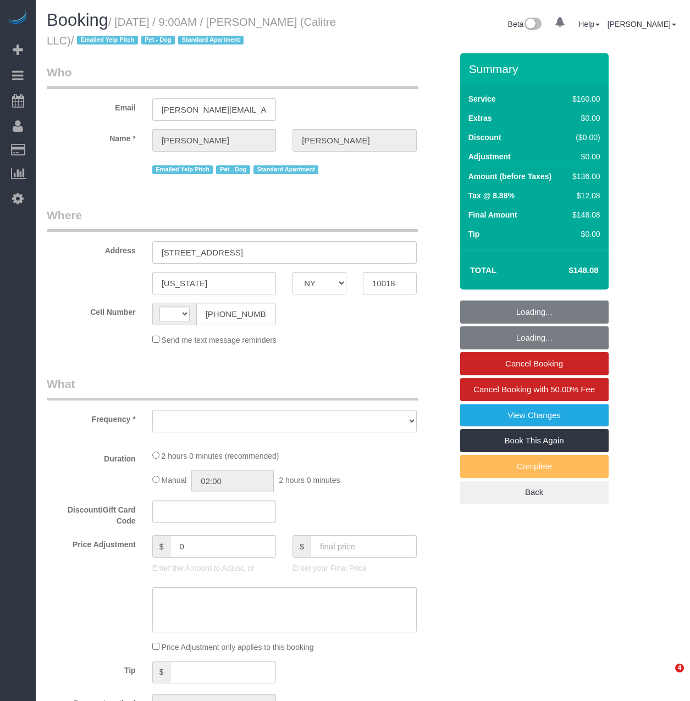
select select "NY"
select select "string:[GEOGRAPHIC_DATA]"
select select "string:stripe-pm_1Qmg0G4VGloSiKo7r9f1vLui"
select select "spot1"
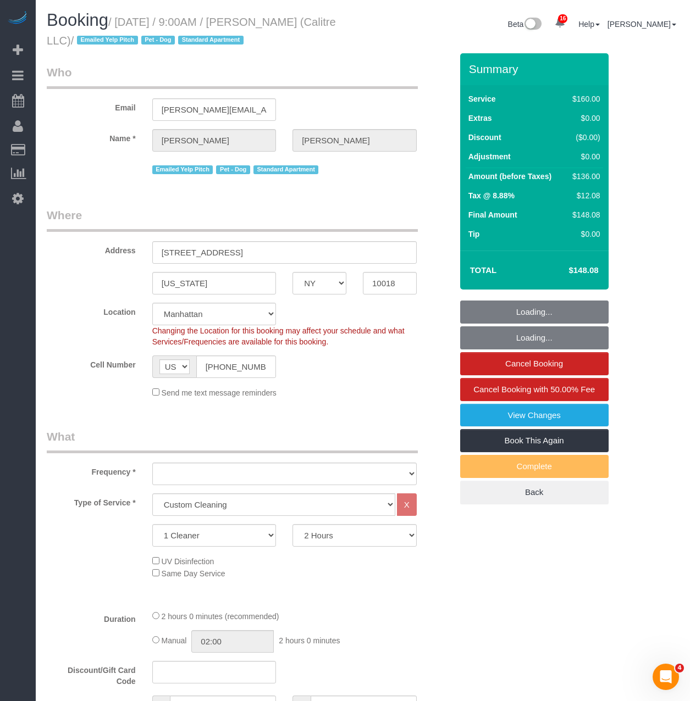
select select "number:89"
select select "number:90"
select select "number:13"
select select "number:6"
select select "object:1487"
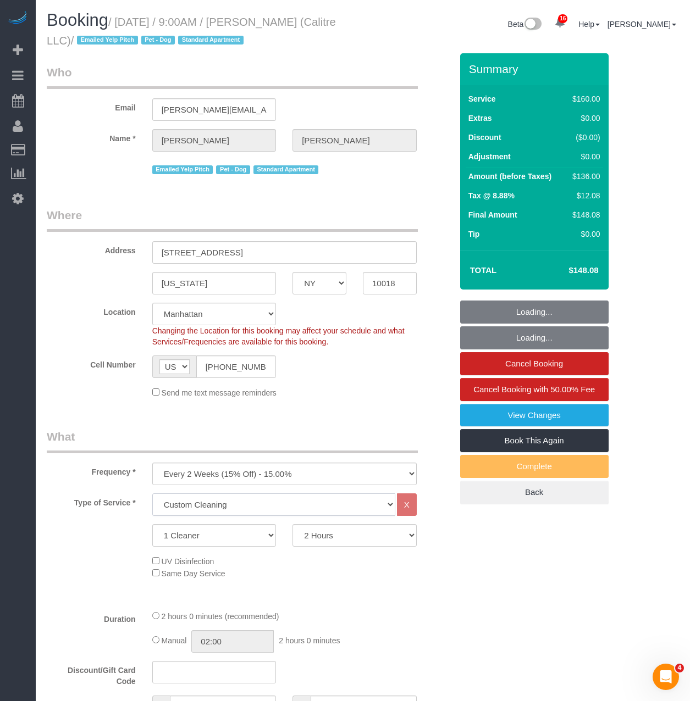
click at [202, 502] on select "Under 1,000 sq. ft. 1,001 - 1,500 sq. ft. 1,500+ sq. ft. Custom Cleaning Office…" at bounding box center [273, 505] width 243 height 23
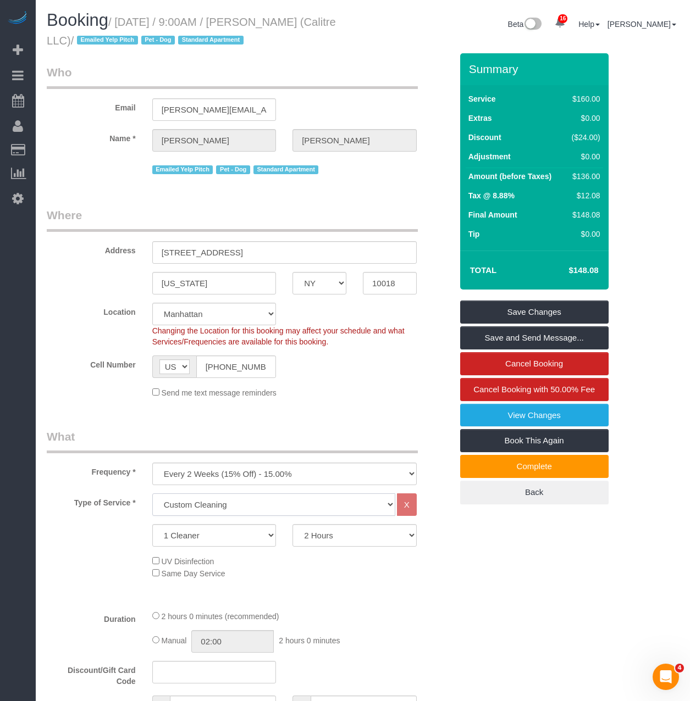
select select "216"
click at [152, 494] on select "Under 1,000 sq. ft. 1,001 - 1,500 sq. ft. 1,500+ sq. ft. Custom Cleaning Office…" at bounding box center [273, 505] width 243 height 23
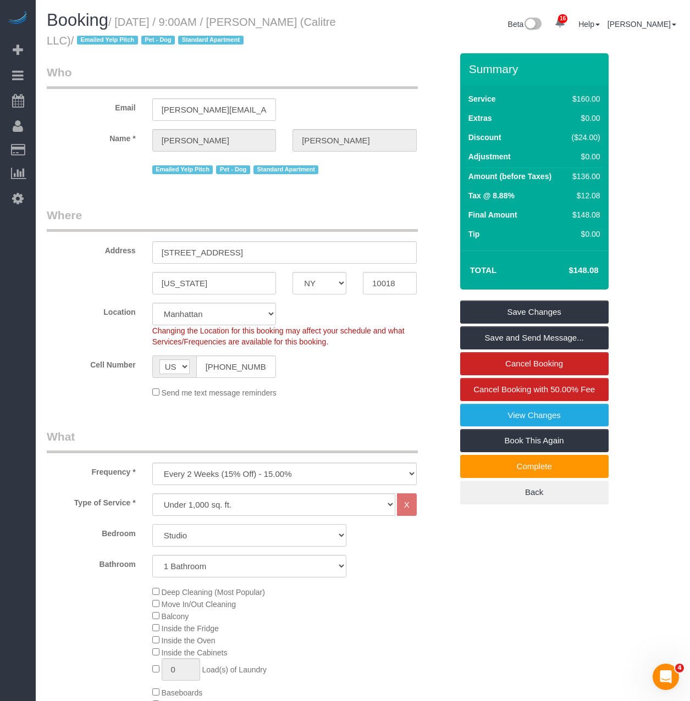
click at [236, 537] on select "Studio 1 Bedroom 2 Bedrooms 3 Bedrooms" at bounding box center [249, 535] width 194 height 23
select select "1"
click at [152, 524] on select "Studio 1 Bedroom 2 Bedrooms 3 Bedrooms" at bounding box center [249, 535] width 194 height 23
click at [380, 620] on div "Deep Cleaning (Most Popular) Move In/Out Cleaning Balcony Inside the Fridge Ins…" at bounding box center [302, 692] width 316 height 213
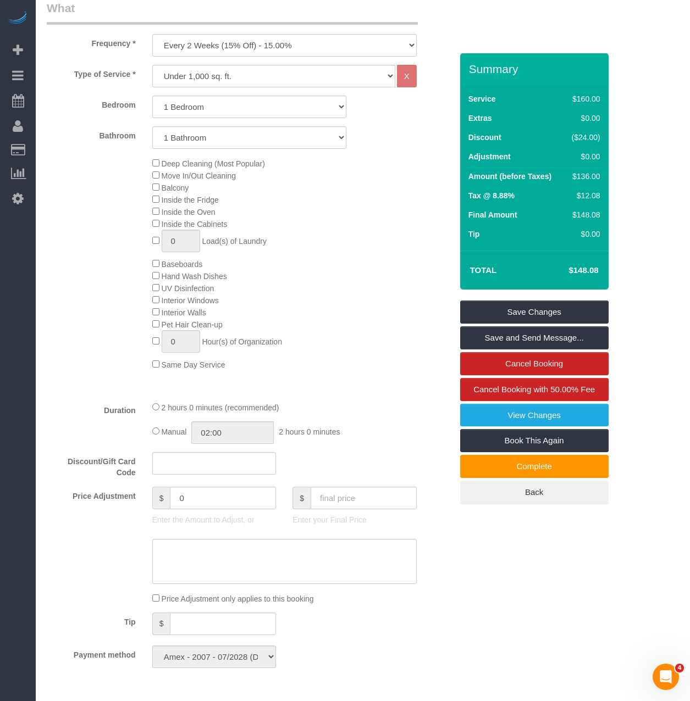
scroll to position [495, 0]
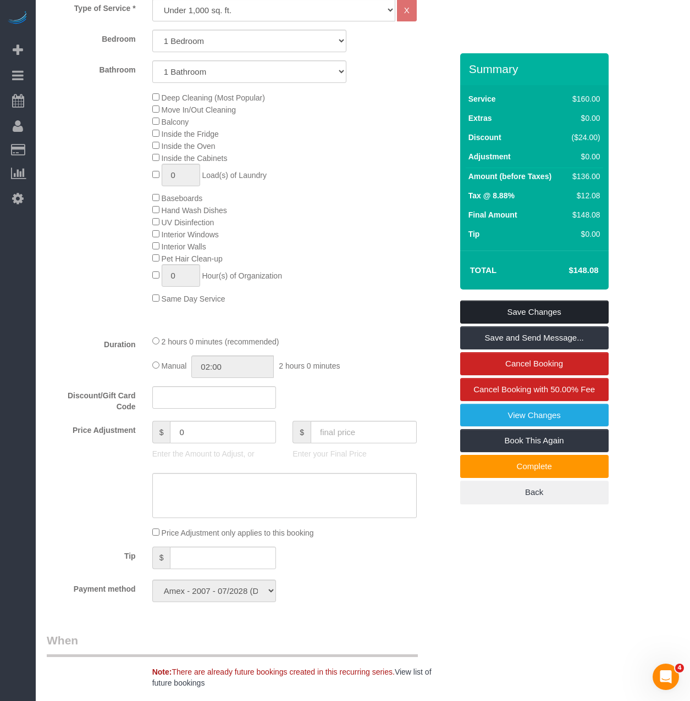
click at [500, 315] on link "Save Changes" at bounding box center [534, 312] width 148 height 23
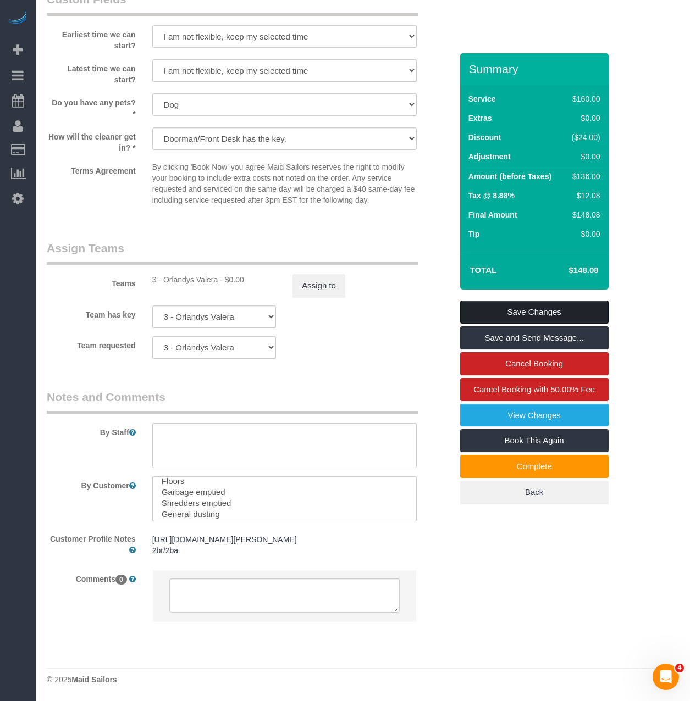
scroll to position [55, 0]
click at [511, 304] on link "Save Changes" at bounding box center [534, 312] width 148 height 23
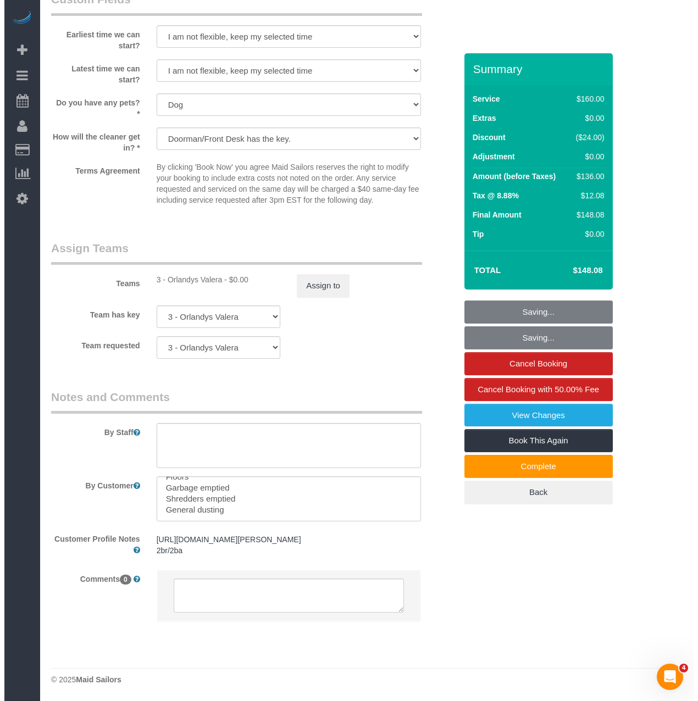
scroll to position [1274, 0]
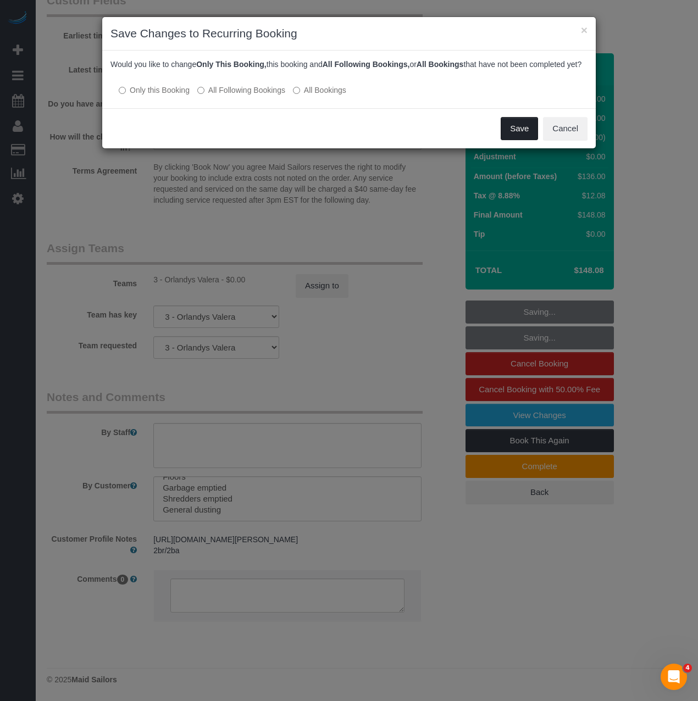
click at [513, 140] on button "Save" at bounding box center [519, 128] width 37 height 23
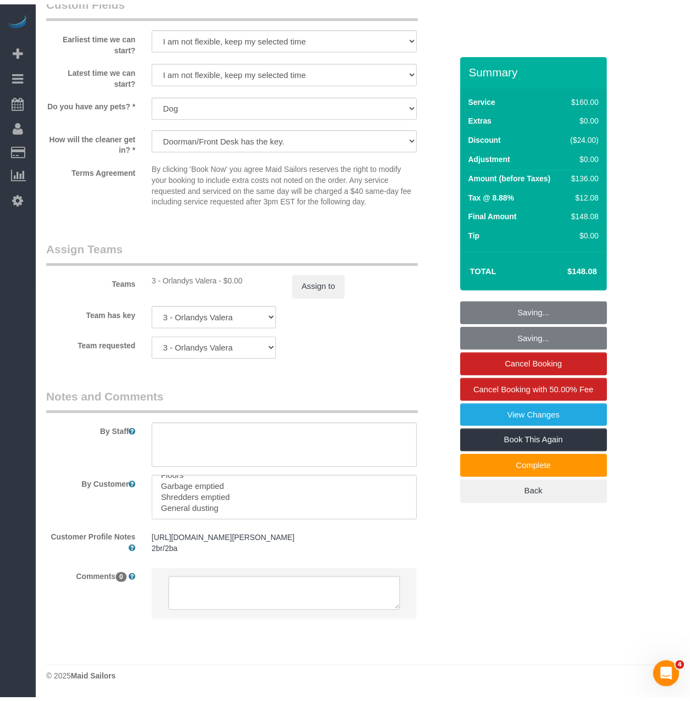
scroll to position [1277, 0]
